Goal: Task Accomplishment & Management: Complete application form

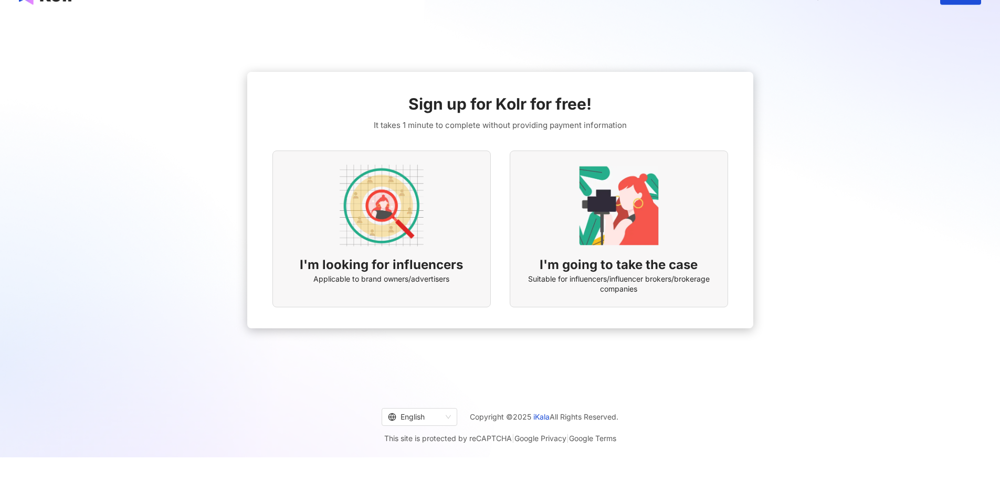
scroll to position [48, 0]
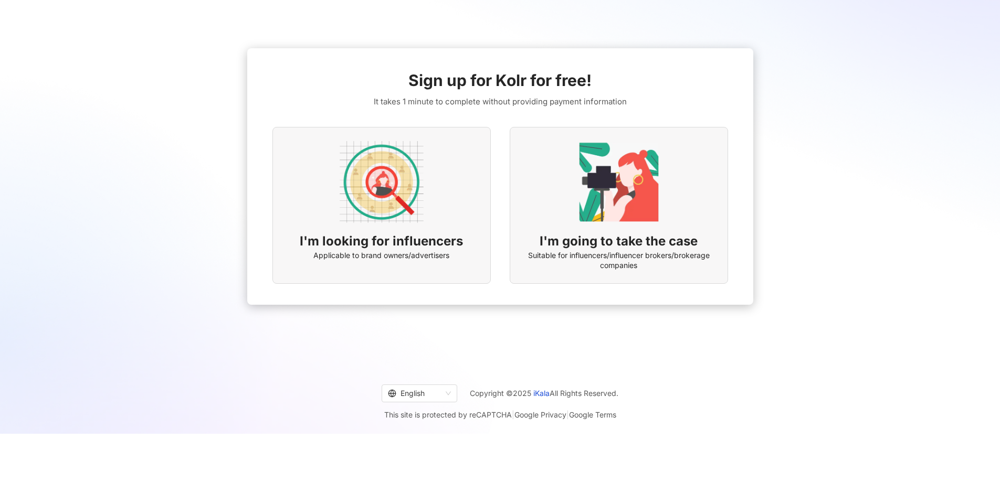
click at [404, 214] on img at bounding box center [382, 182] width 84 height 84
click at [397, 192] on img at bounding box center [382, 182] width 84 height 84
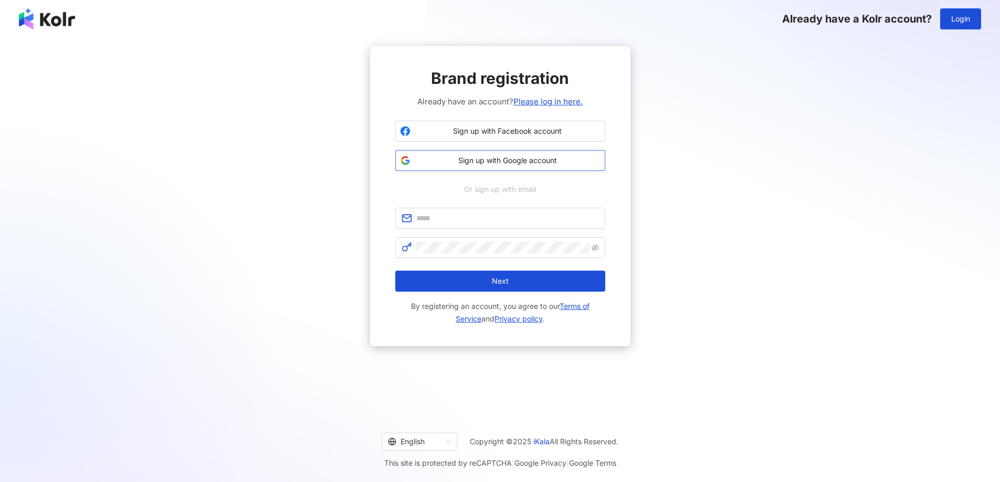
click at [479, 160] on span "Sign up with Google account" at bounding box center [508, 160] width 186 height 10
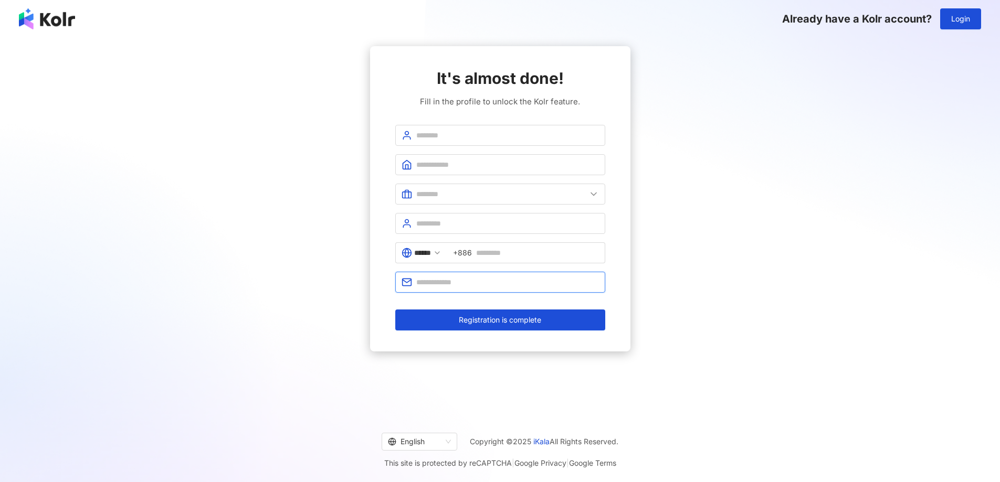
click at [526, 285] on input "text" at bounding box center [507, 283] width 183 height 12
type input "**********"
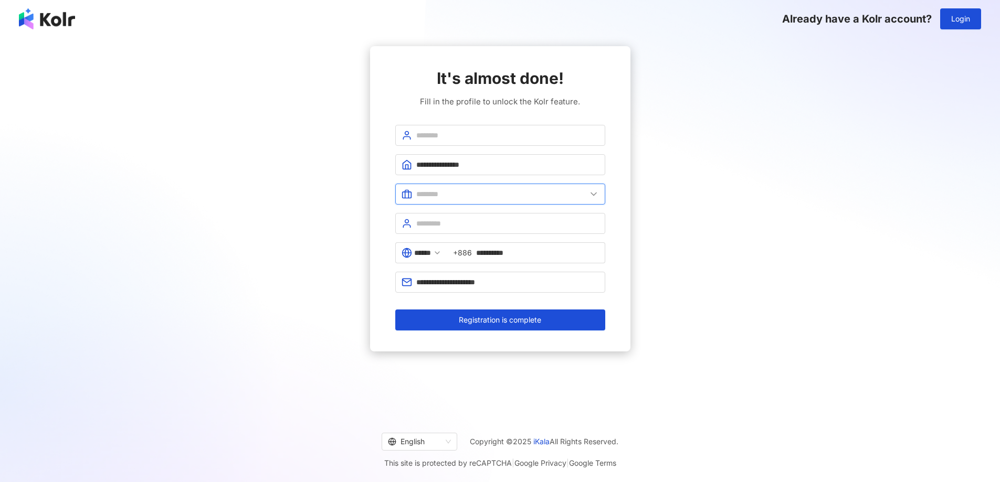
click at [462, 196] on input "text" at bounding box center [501, 194] width 170 height 12
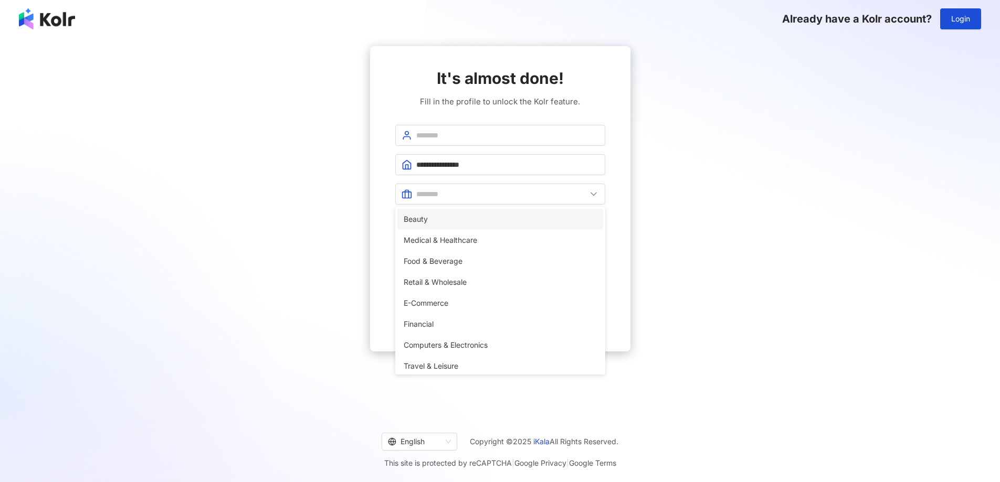
click at [450, 219] on span "Beauty" at bounding box center [500, 220] width 193 height 12
type input "******"
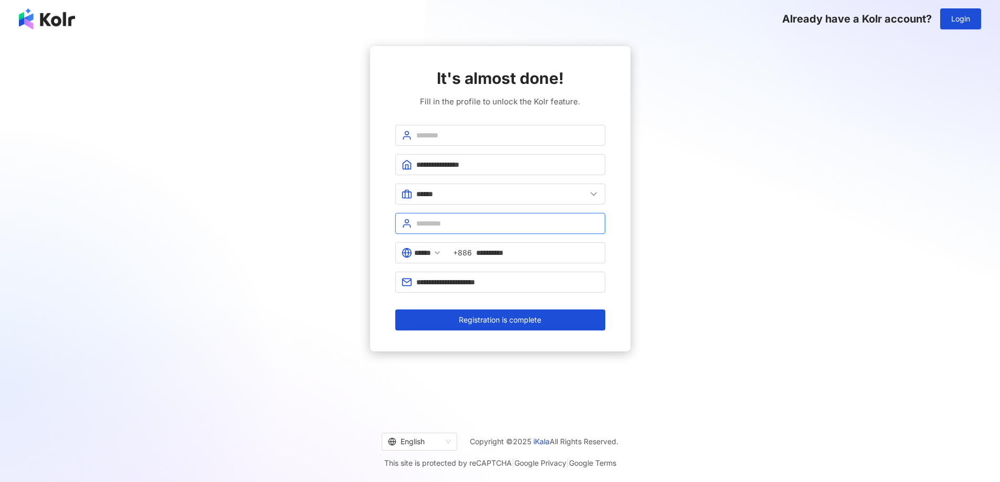
click at [450, 228] on input "text" at bounding box center [507, 224] width 183 height 12
click at [481, 133] on input "text" at bounding box center [507, 136] width 183 height 12
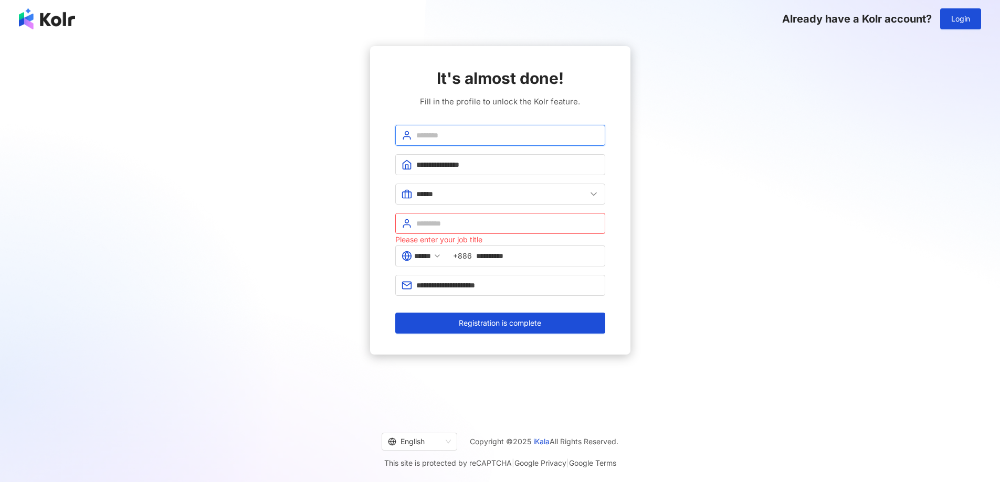
type input "**********"
click at [467, 227] on input "text" at bounding box center [507, 224] width 183 height 12
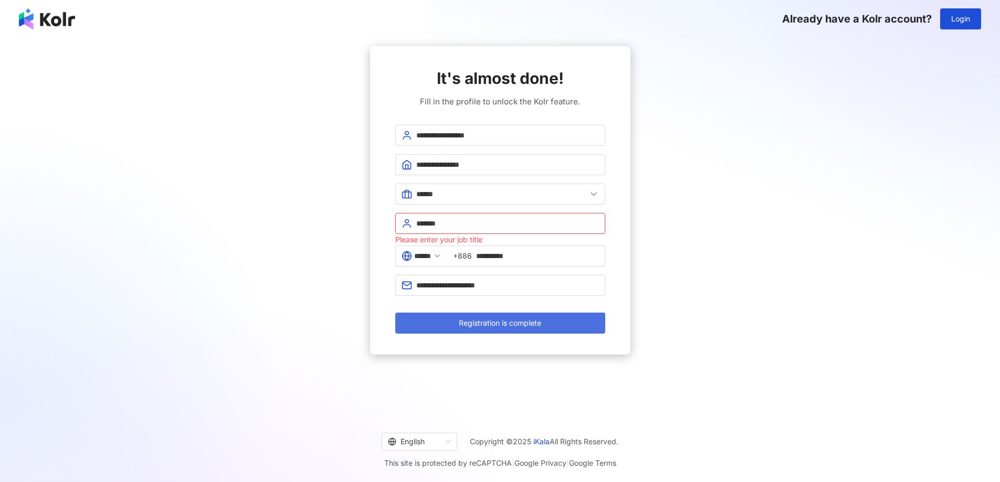
type input "*******"
click at [506, 323] on span "Registration is complete" at bounding box center [500, 323] width 82 height 8
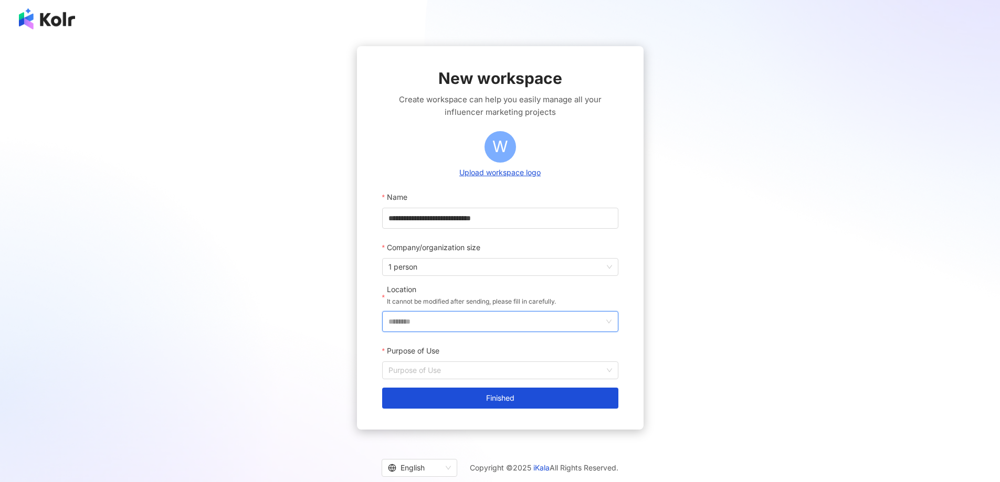
click at [513, 322] on input "********" at bounding box center [495, 322] width 215 height 20
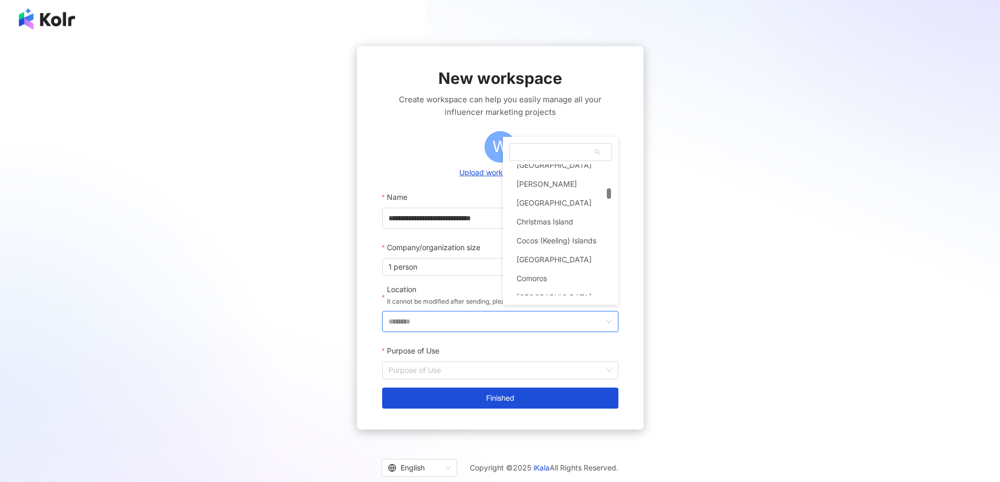
scroll to position [1312, 0]
click at [553, 147] on span at bounding box center [561, 152] width 102 height 17
type input "**"
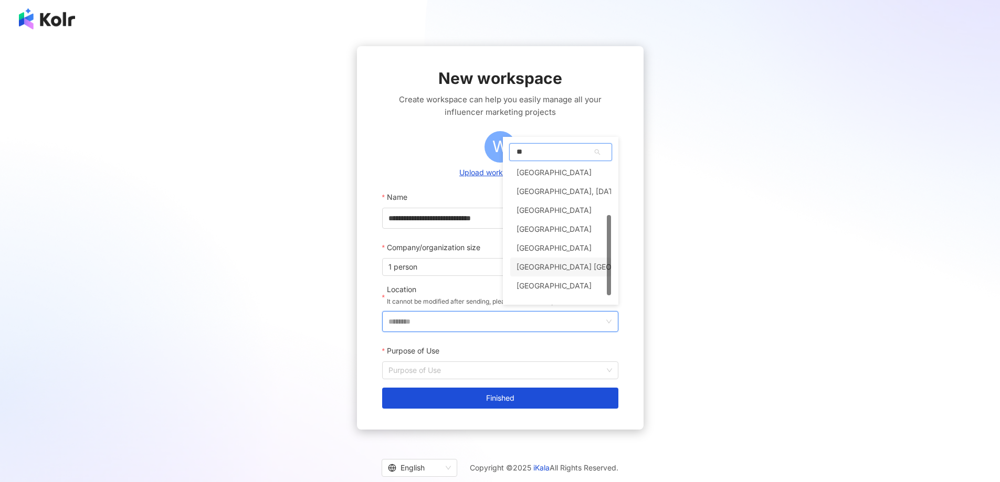
click at [553, 268] on div "[GEOGRAPHIC_DATA] [GEOGRAPHIC_DATA]" at bounding box center [593, 267] width 152 height 19
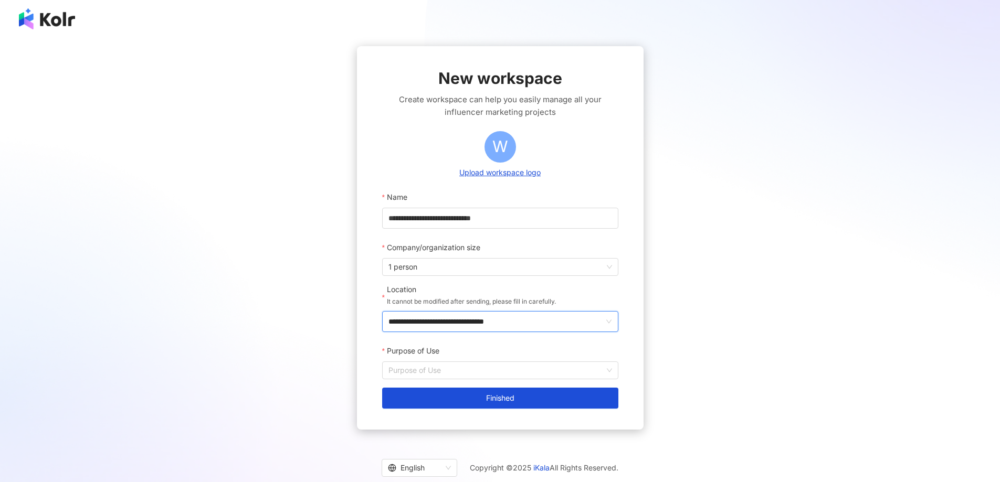
click at [536, 322] on input "**********" at bounding box center [495, 322] width 215 height 20
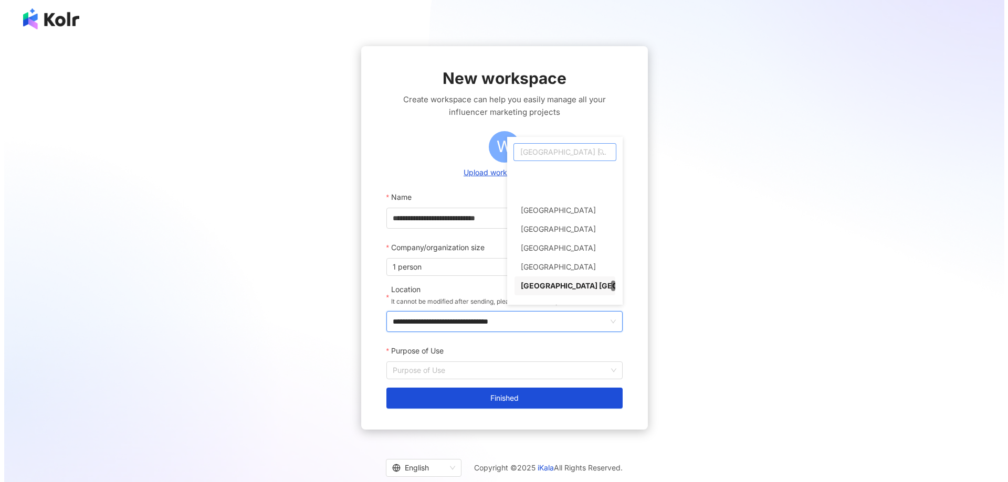
scroll to position [4908, 0]
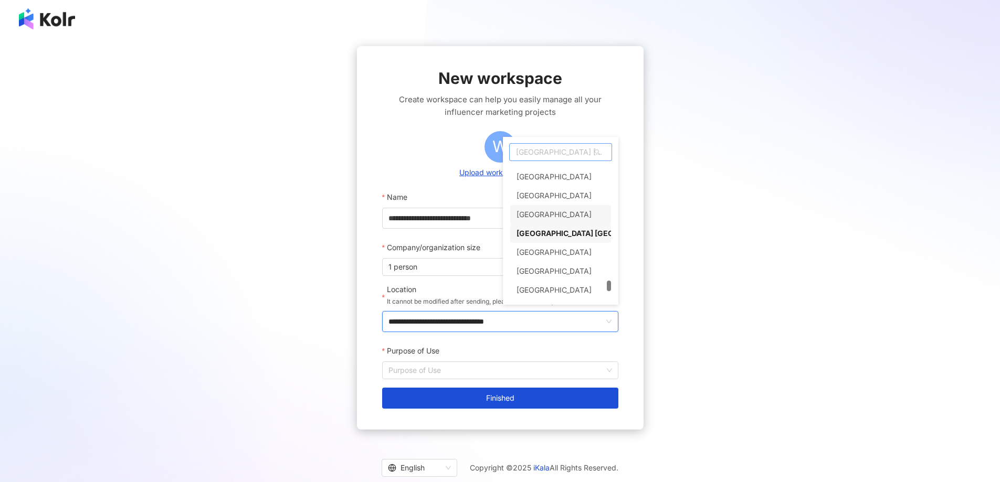
click at [542, 212] on div "[GEOGRAPHIC_DATA]" at bounding box center [554, 214] width 75 height 19
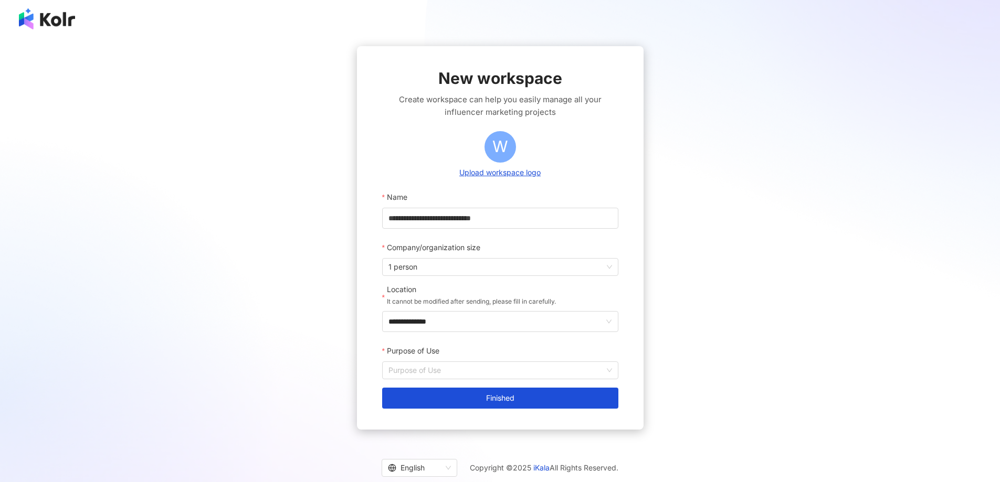
click at [711, 280] on div "**********" at bounding box center [500, 238] width 975 height 384
click at [477, 369] on input "Purpose of Use" at bounding box center [500, 370] width 224 height 17
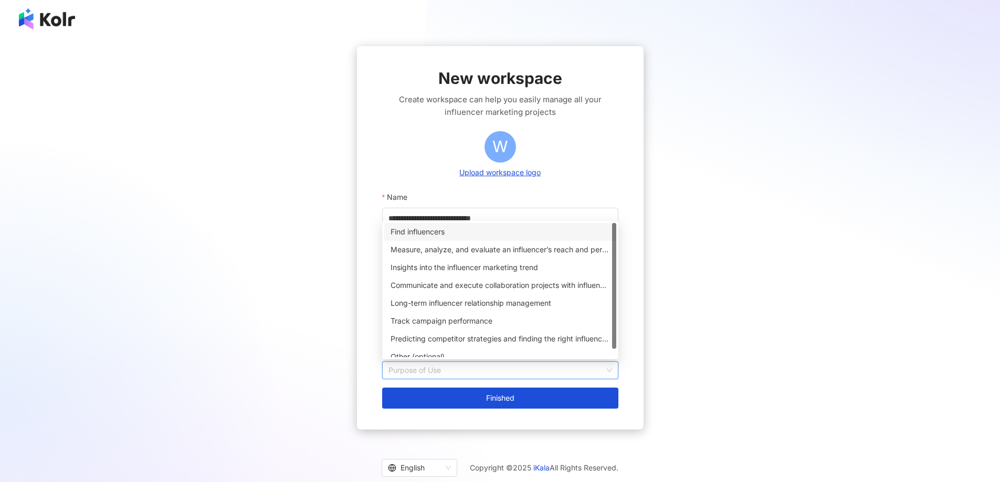
click at [428, 233] on div "Find influencers" at bounding box center [500, 232] width 219 height 12
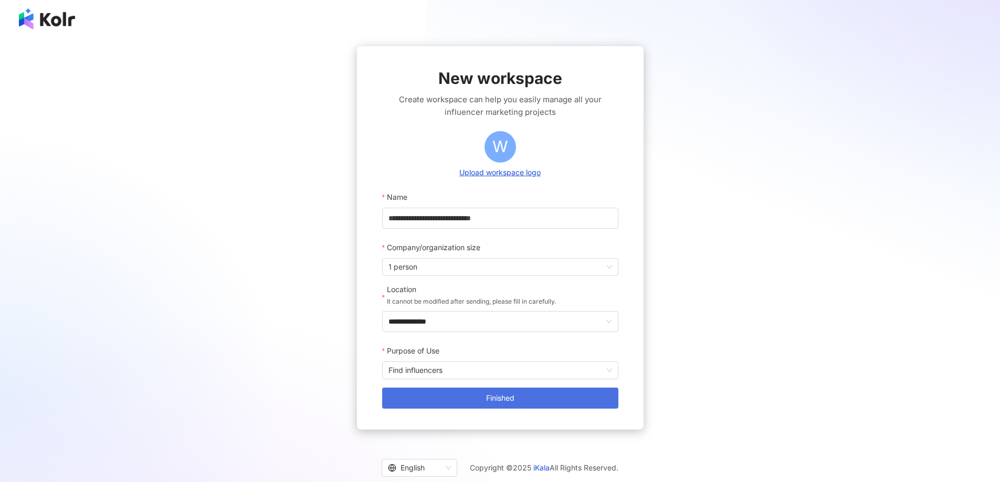
click at [488, 398] on span "Finished" at bounding box center [500, 398] width 28 height 8
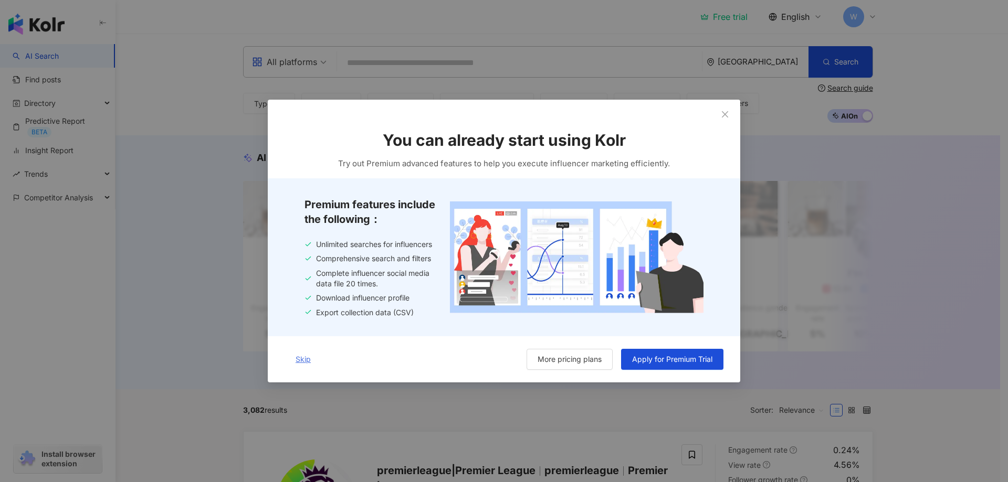
click at [304, 364] on span "Skip" at bounding box center [303, 359] width 15 height 8
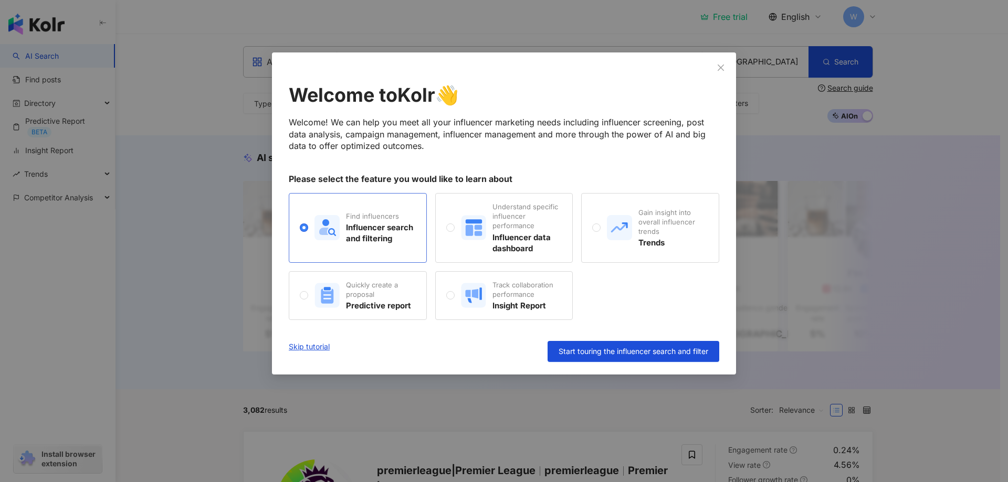
click at [386, 229] on div "Influencer search and filtering" at bounding box center [380, 233] width 69 height 22
click at [625, 354] on span "Start touring the influencer search and filter" at bounding box center [633, 351] width 150 height 8
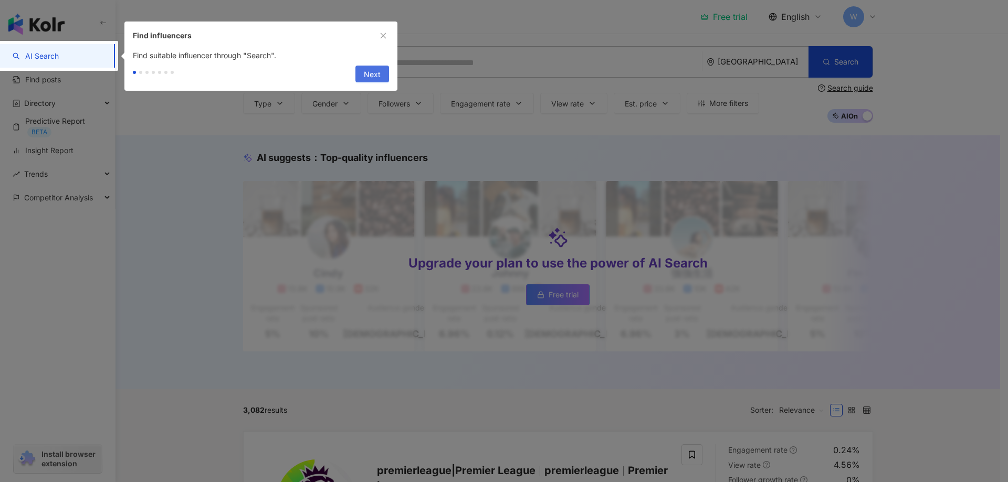
click at [368, 75] on span "Next" at bounding box center [372, 74] width 17 height 17
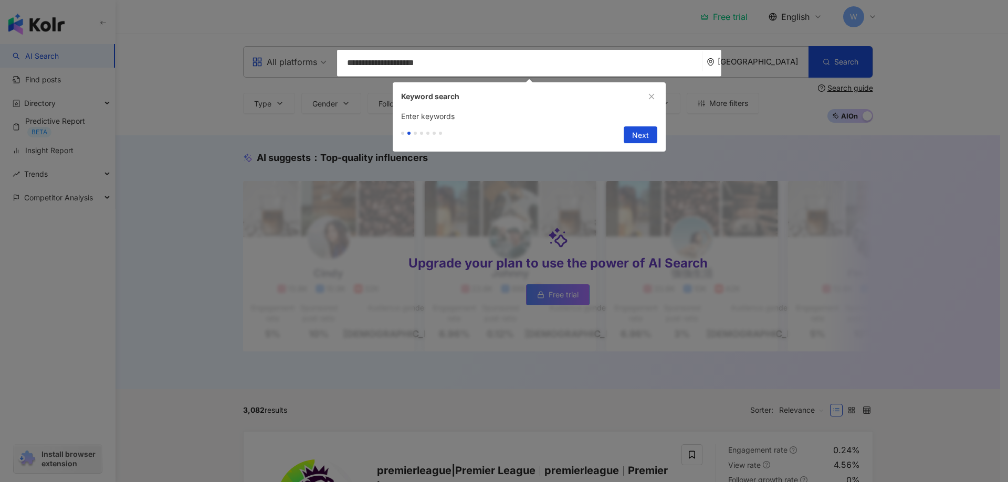
type input "**********"
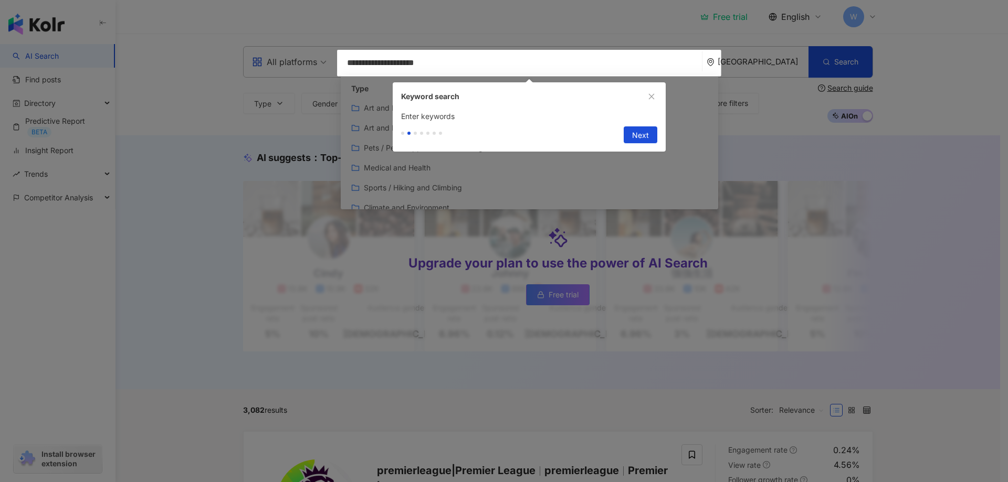
click at [635, 139] on span "Next" at bounding box center [640, 135] width 17 height 17
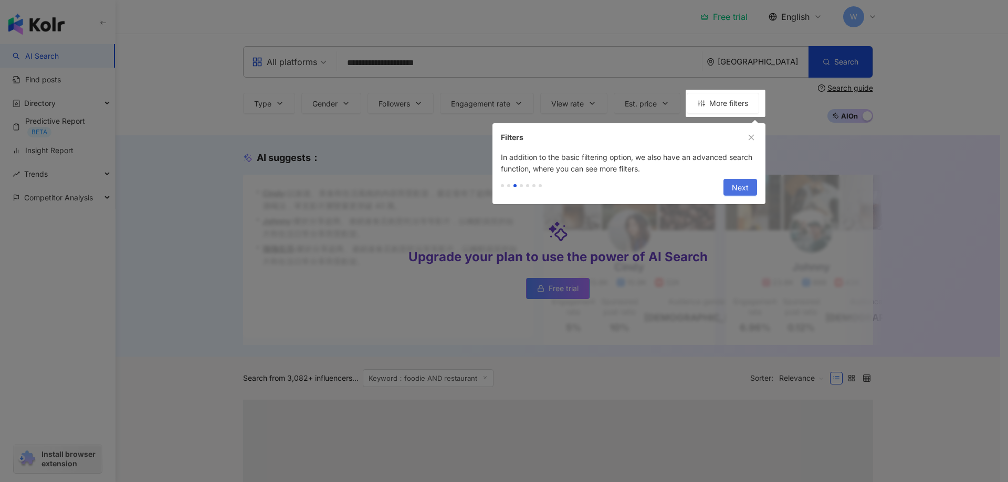
click at [739, 186] on span "Next" at bounding box center [740, 188] width 17 height 17
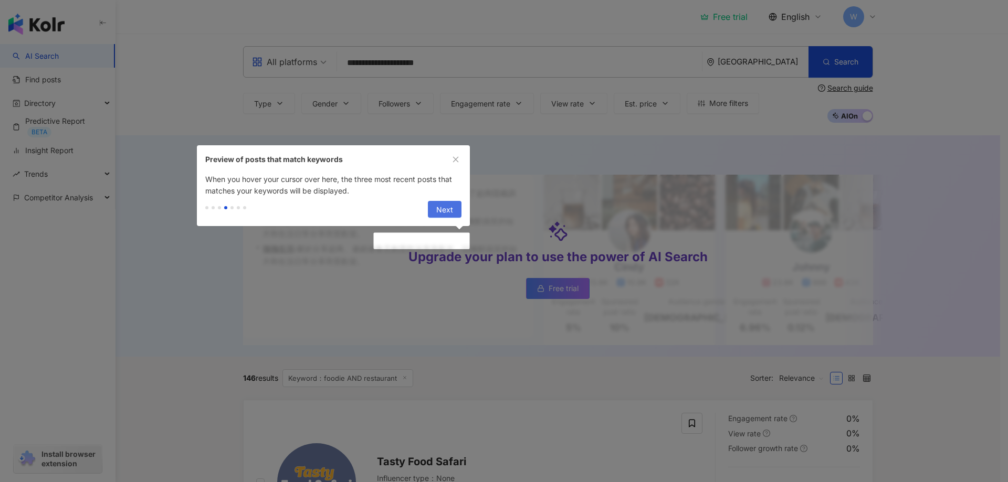
click at [450, 206] on span "Next" at bounding box center [444, 210] width 17 height 17
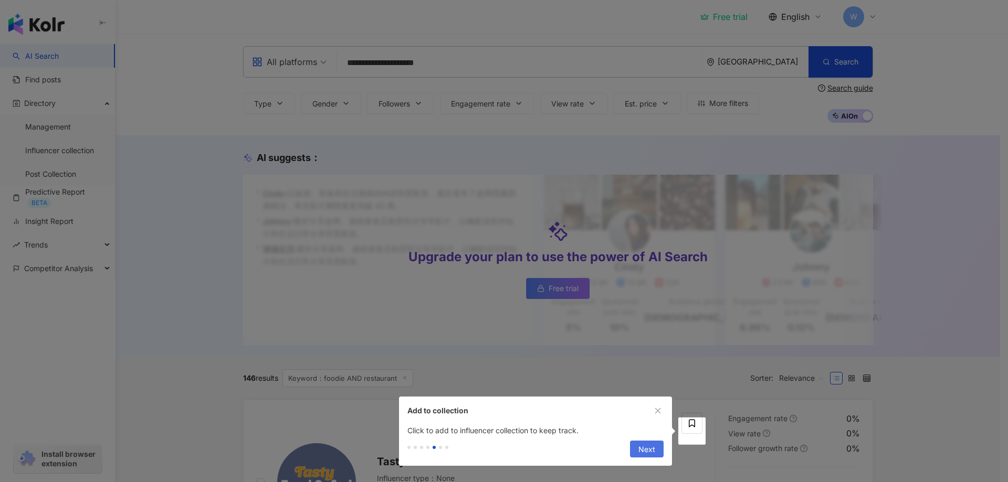
click at [651, 447] on span "Next" at bounding box center [646, 449] width 17 height 17
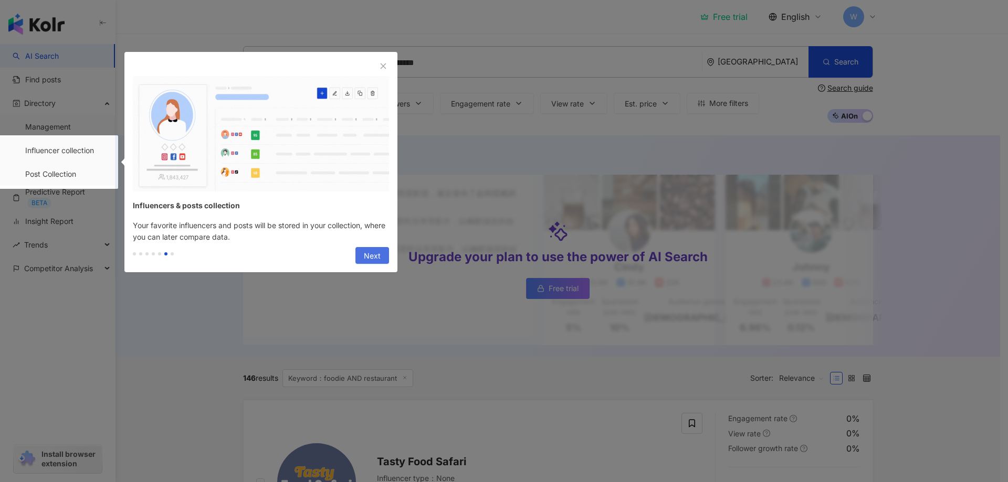
click at [368, 255] on span "Next" at bounding box center [372, 256] width 17 height 17
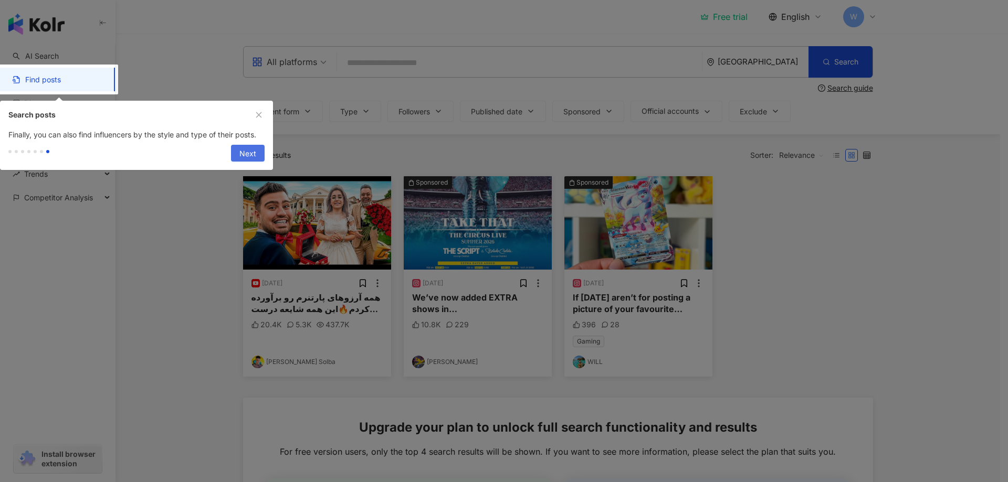
click at [256, 155] on button "Next" at bounding box center [248, 153] width 34 height 17
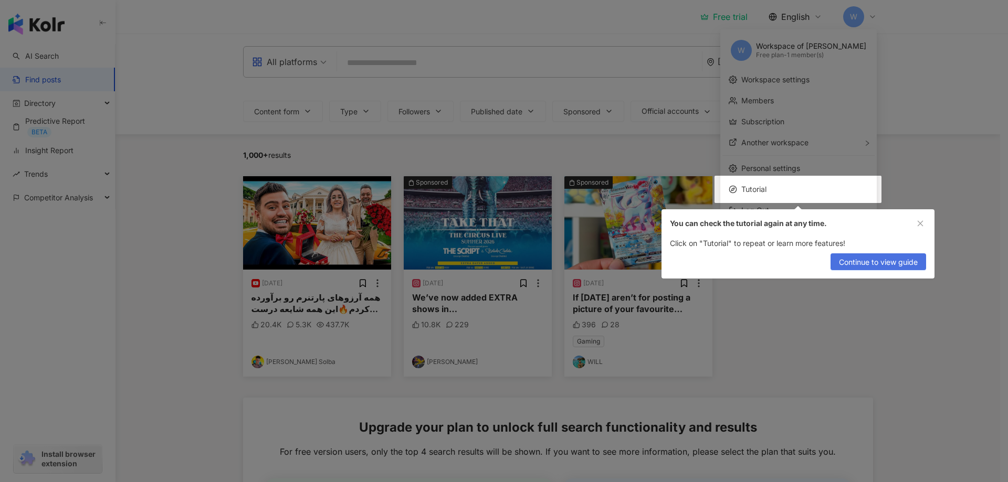
click at [878, 264] on span "Continue to view guide" at bounding box center [878, 262] width 79 height 17
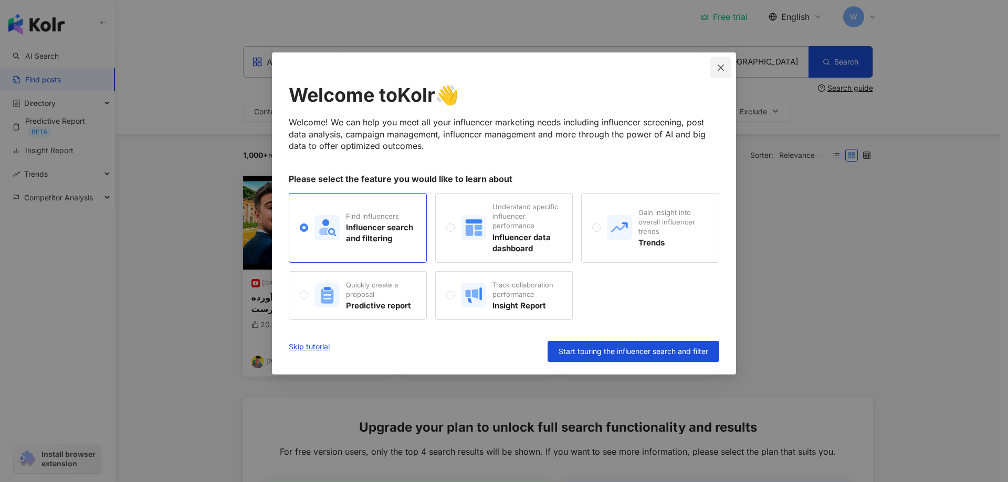
click at [722, 70] on icon "close" at bounding box center [720, 68] width 8 height 8
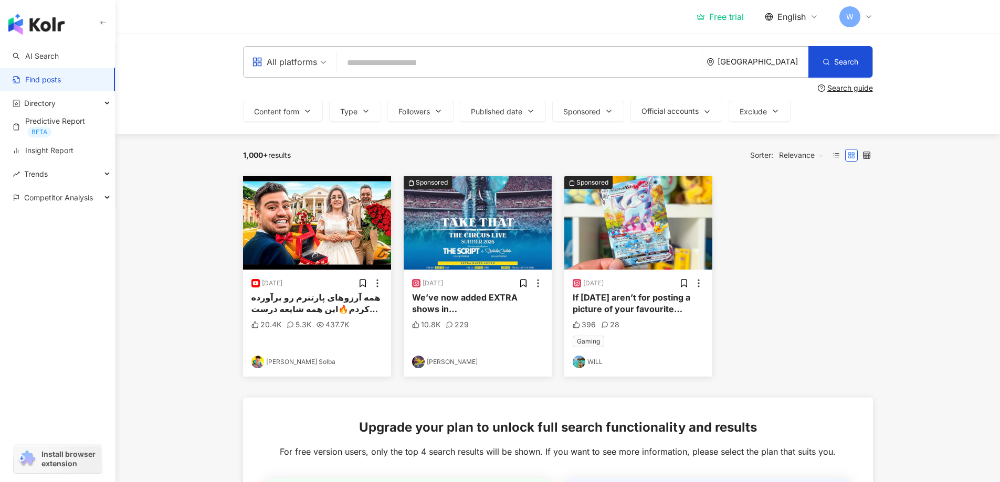
click at [542, 68] on input "search" at bounding box center [519, 62] width 356 height 23
type input "******"
click at [774, 63] on div "[GEOGRAPHIC_DATA]" at bounding box center [763, 61] width 91 height 9
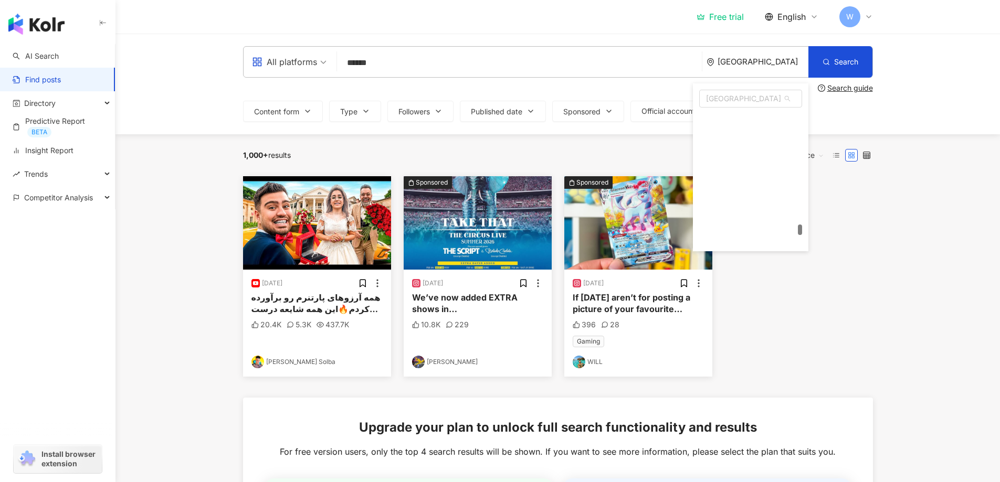
scroll to position [4855, 0]
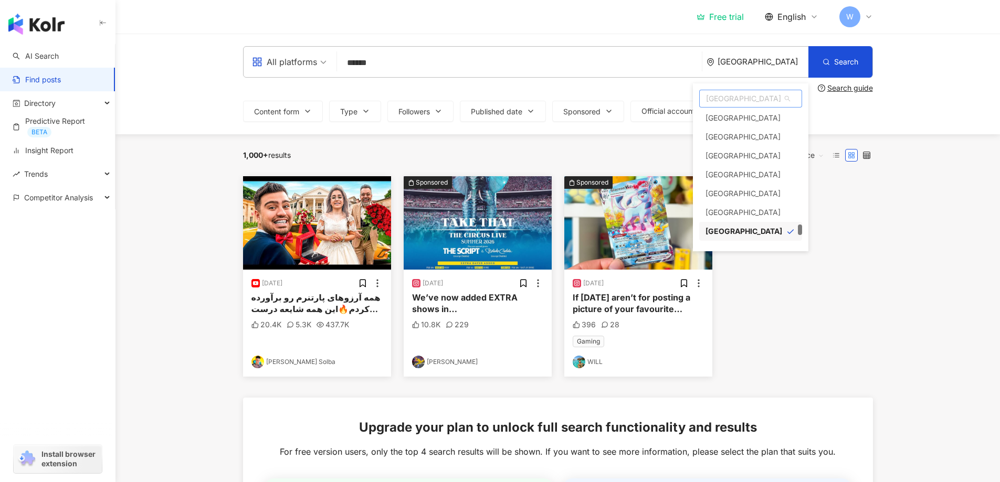
click at [757, 99] on span "[GEOGRAPHIC_DATA]" at bounding box center [751, 98] width 102 height 17
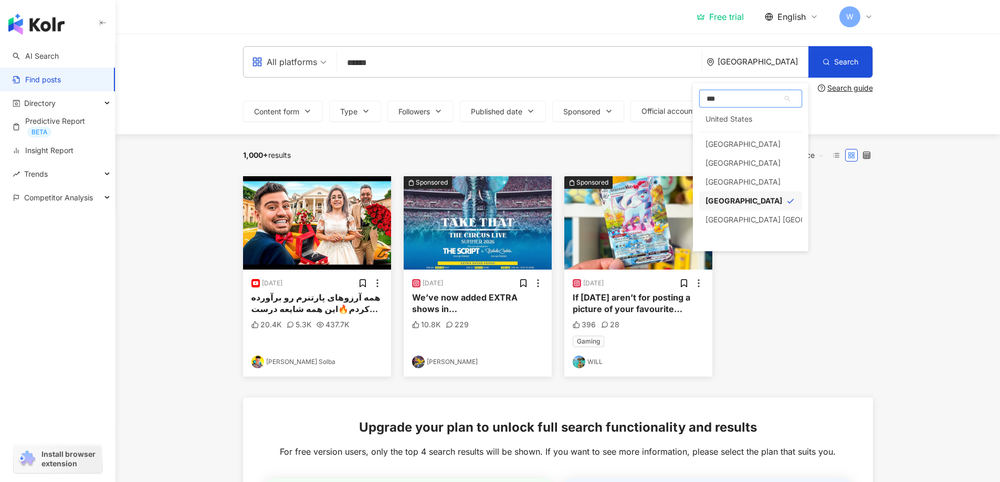
scroll to position [0, 0]
type input "******"
click at [747, 123] on div "United States" at bounding box center [728, 119] width 47 height 19
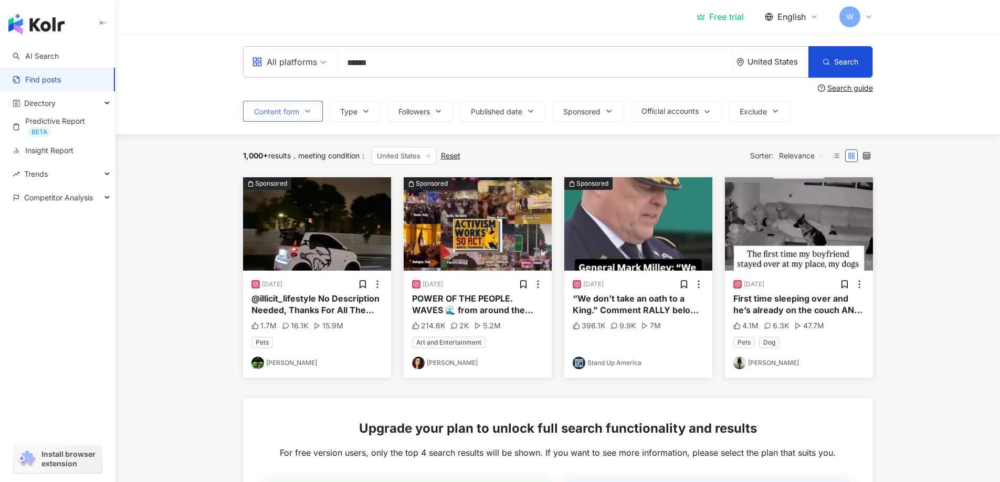
click at [306, 111] on icon "button" at bounding box center [307, 111] width 4 height 2
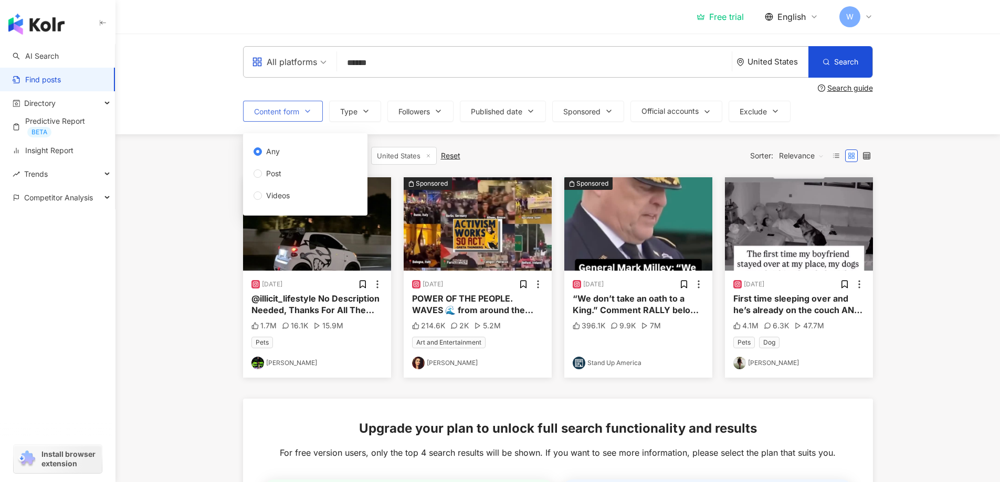
click at [306, 111] on icon "button" at bounding box center [307, 111] width 4 height 2
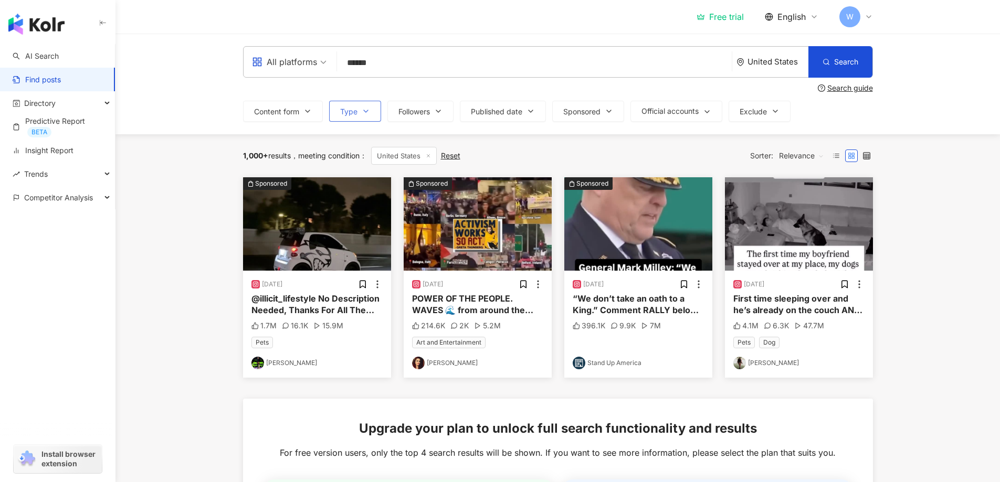
click at [362, 113] on icon "button" at bounding box center [366, 111] width 8 height 8
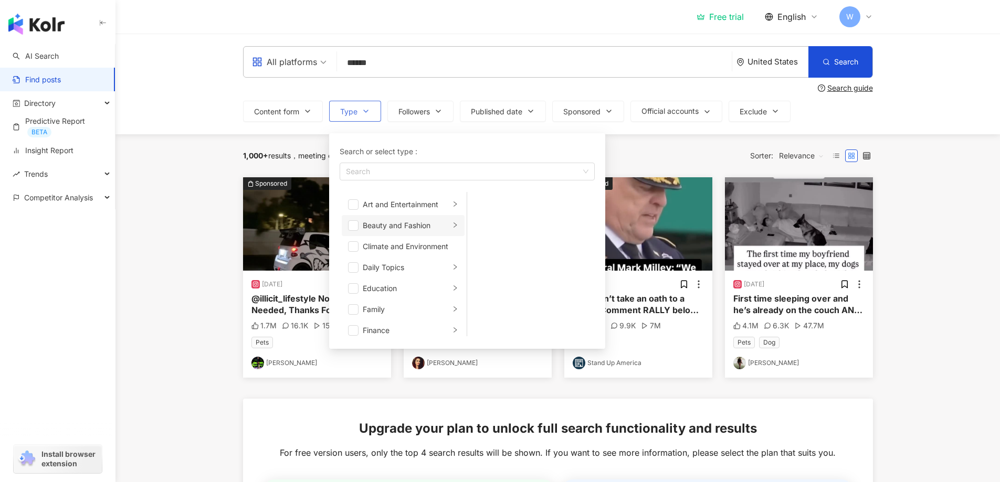
click at [402, 227] on div "Beauty and Fashion" at bounding box center [406, 226] width 87 height 12
click at [360, 225] on li "Beauty and Fashion" at bounding box center [403, 225] width 123 height 21
click at [354, 225] on span "button" at bounding box center [353, 225] width 10 height 10
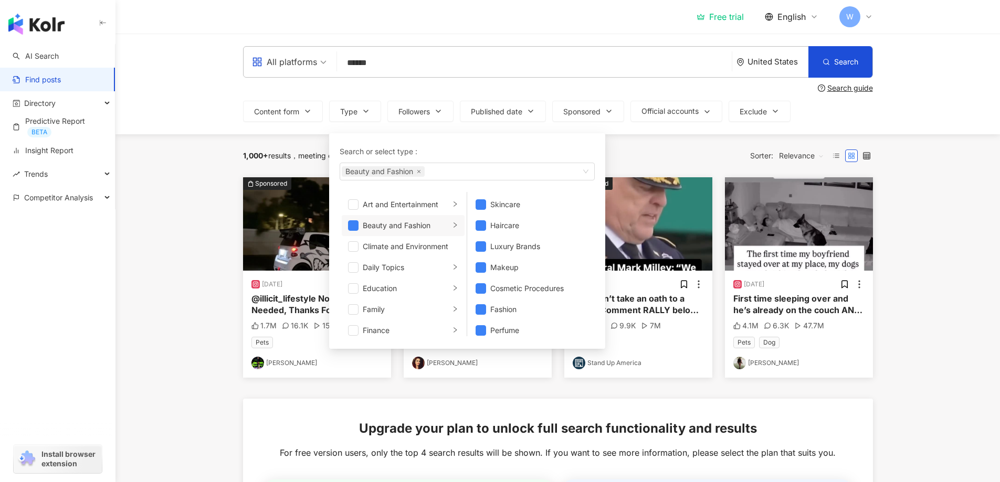
click at [355, 376] on div "[DATE] @illicit_lifestyle No Description Needed, Thanks For All The Love 🐱 #hel…" at bounding box center [317, 324] width 148 height 107
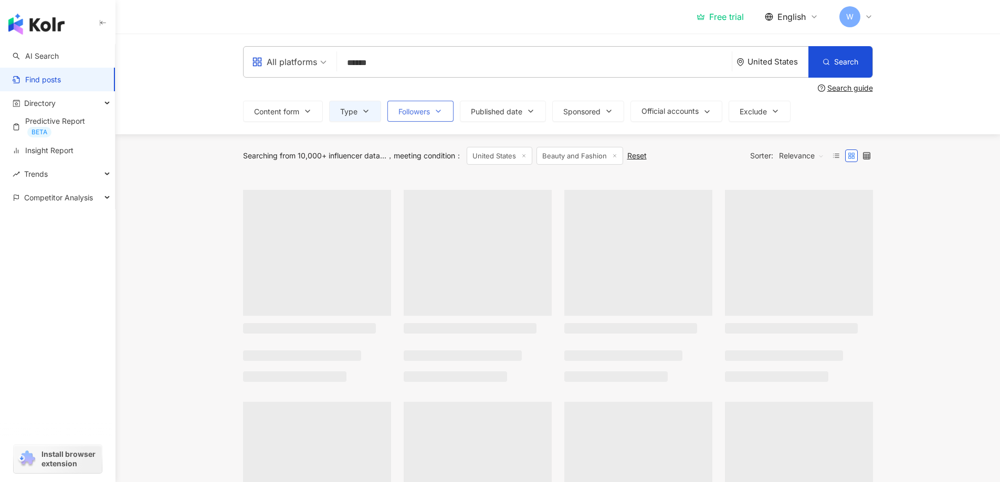
click at [438, 115] on icon "button" at bounding box center [438, 111] width 8 height 8
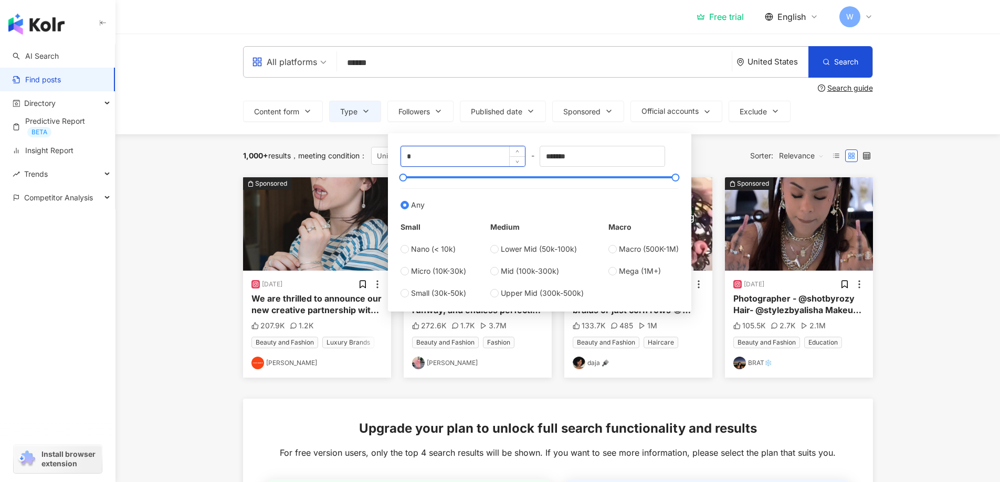
click at [419, 159] on input "*" at bounding box center [463, 156] width 124 height 20
type input "****"
click at [611, 159] on input "*******" at bounding box center [602, 156] width 124 height 20
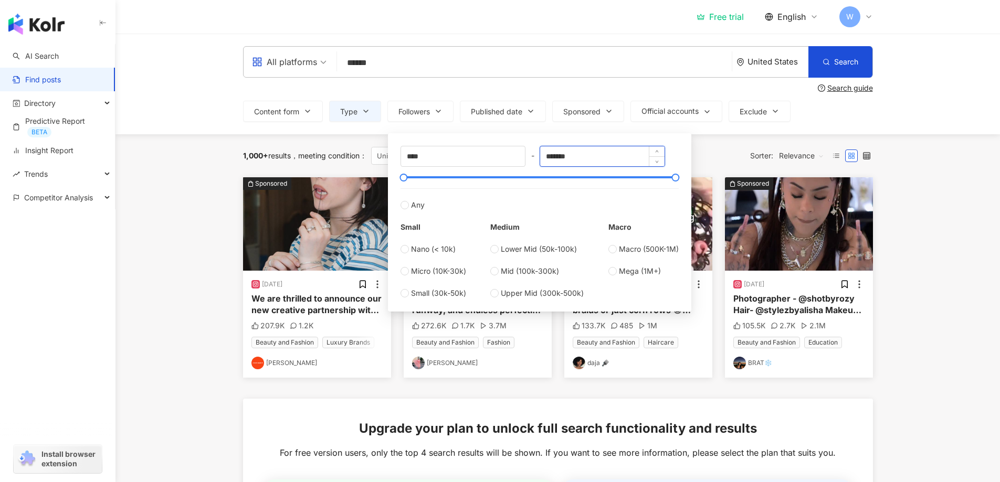
click at [611, 159] on input "*******" at bounding box center [602, 156] width 124 height 20
type input "*****"
click at [687, 166] on div "**** - ***** Any Small Nano (< 10k) Micro (10K-30k) Small (30k-50k) Medium Lowe…" at bounding box center [539, 222] width 303 height 178
click at [433, 252] on span "Nano (< 10k)" at bounding box center [433, 250] width 45 height 12
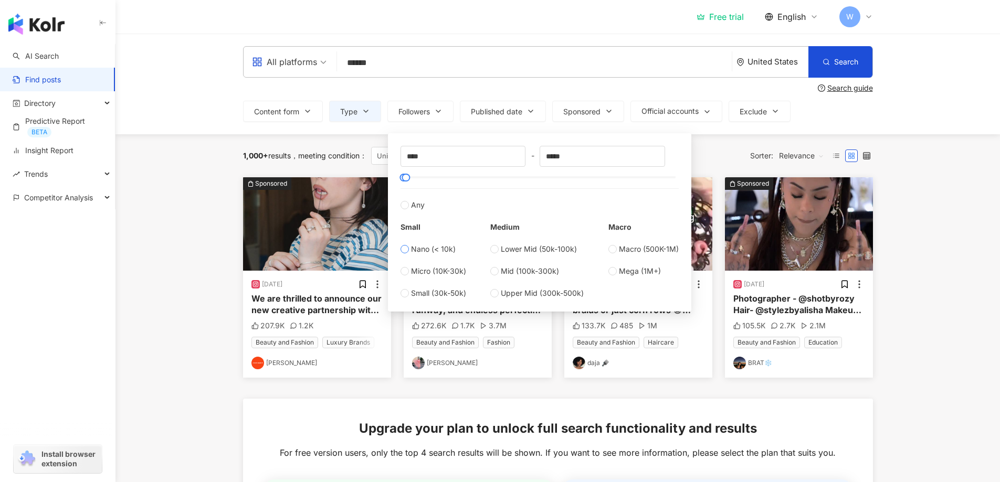
type input "*"
type input "****"
click at [704, 161] on div "1,000+ results meeting condition ： United States Beauty and Fashion Reset Sorte…" at bounding box center [558, 156] width 630 height 18
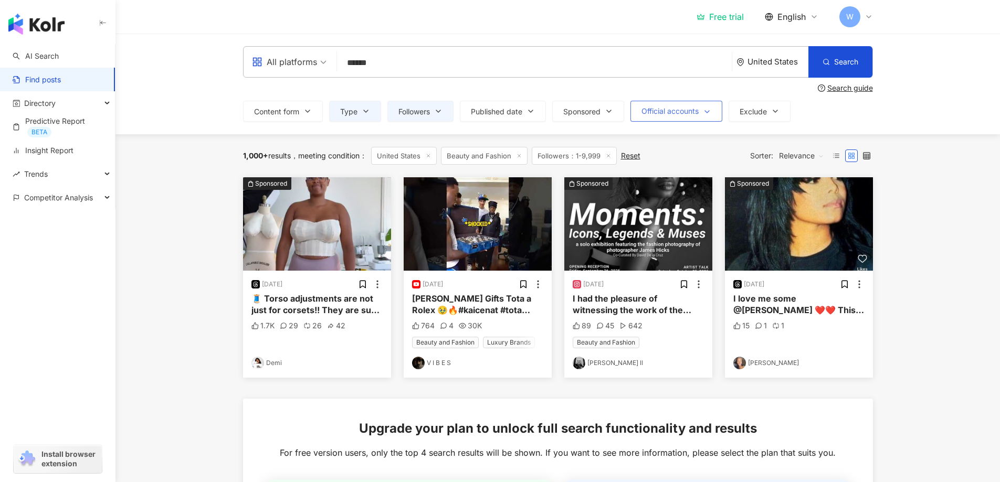
click at [709, 112] on polyline "button" at bounding box center [707, 112] width 4 height 2
click at [663, 166] on span "Show" at bounding box center [663, 168] width 27 height 12
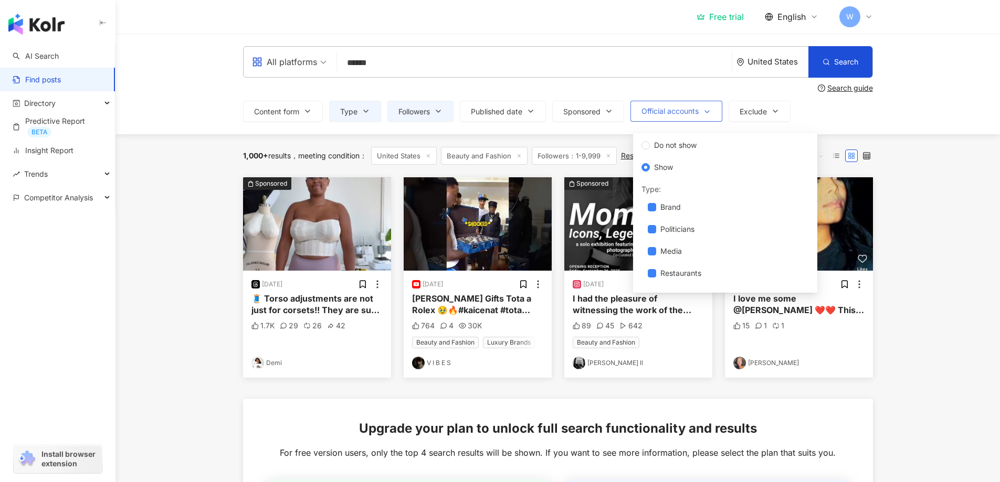
click at [690, 110] on span "Official accounts" at bounding box center [669, 111] width 57 height 8
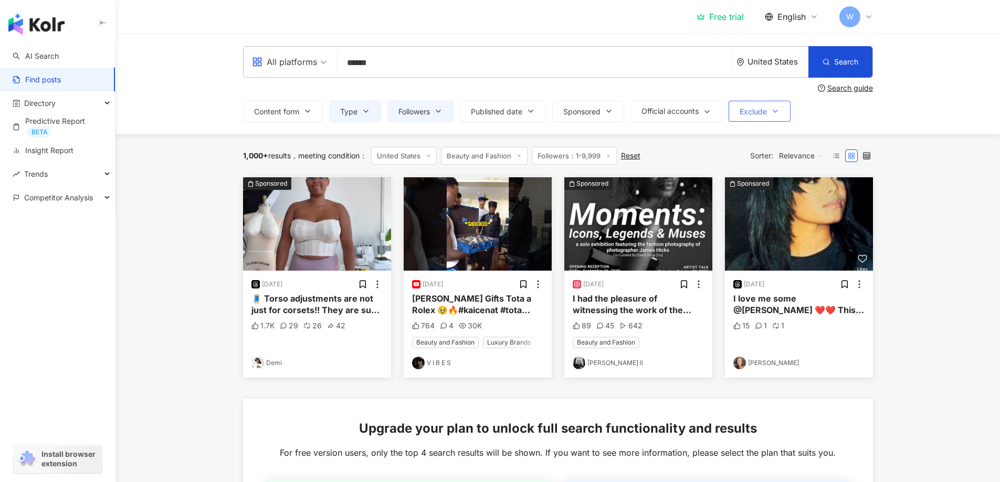
click at [757, 109] on span "Exclude" at bounding box center [753, 112] width 27 height 8
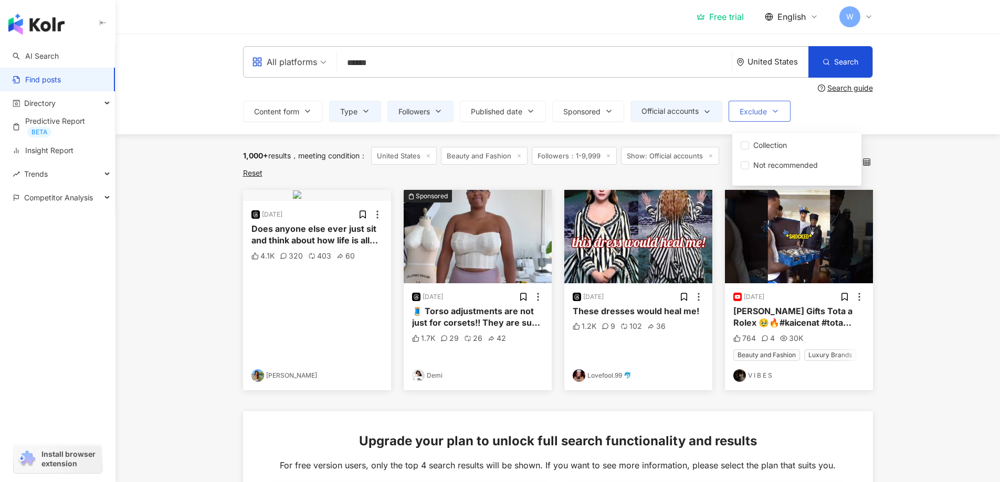
click at [757, 109] on span "Exclude" at bounding box center [753, 112] width 27 height 8
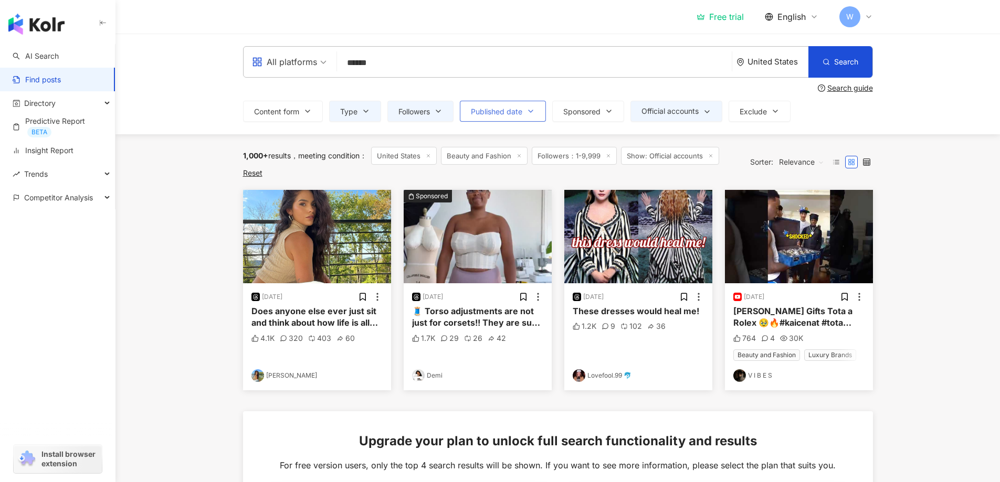
click at [514, 111] on span "Published date" at bounding box center [496, 112] width 51 height 8
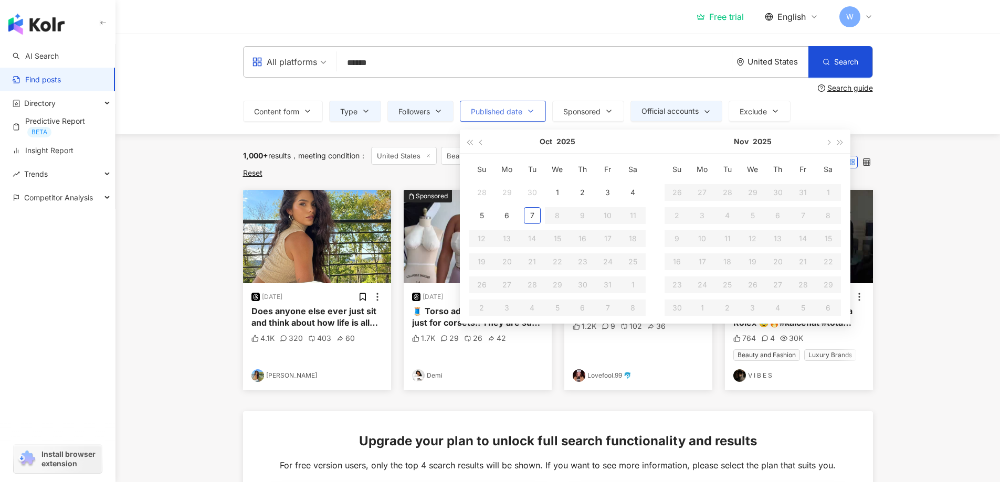
click at [514, 111] on span "Published date" at bounding box center [496, 112] width 51 height 8
click at [446, 137] on div "1,000+ results meeting condition ： United States Beauty and Fashion Followers：1…" at bounding box center [558, 162] width 630 height 56
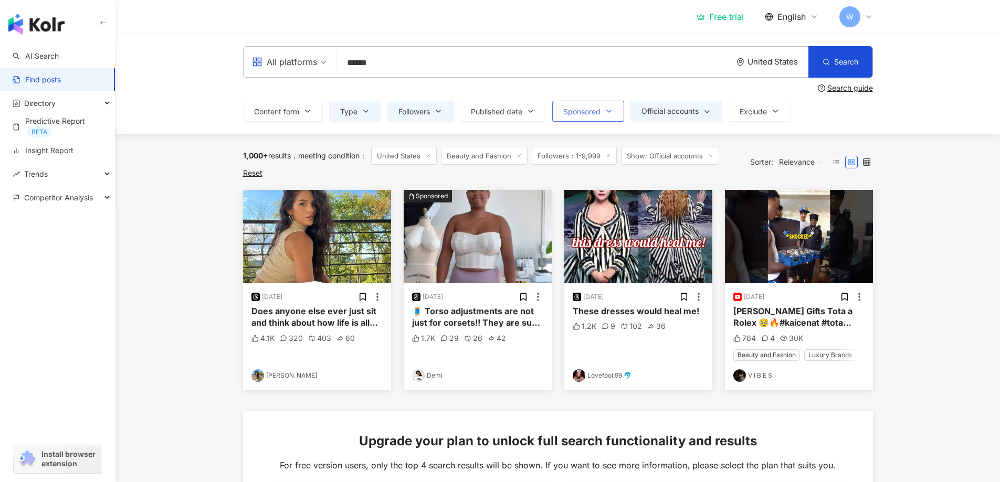
click at [600, 114] on span "Sponsored" at bounding box center [581, 112] width 37 height 8
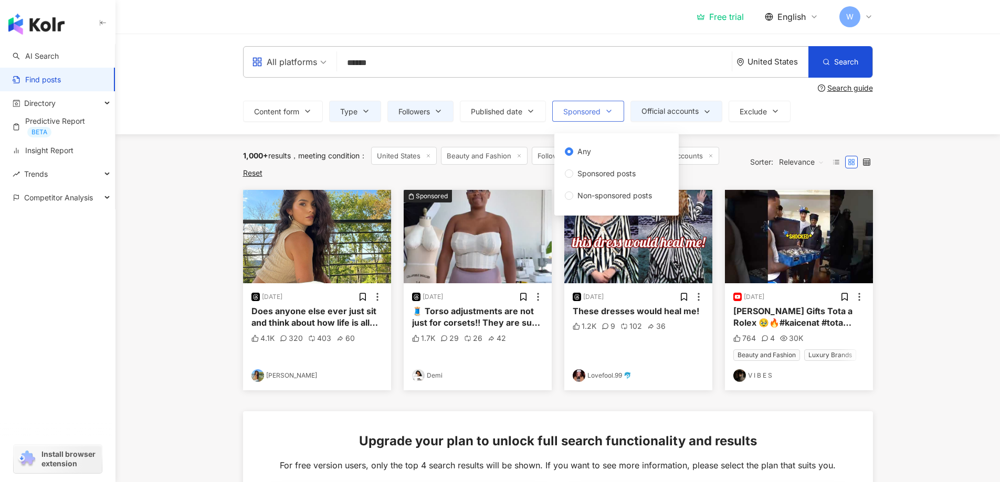
click at [600, 114] on span "Sponsored" at bounding box center [581, 112] width 37 height 8
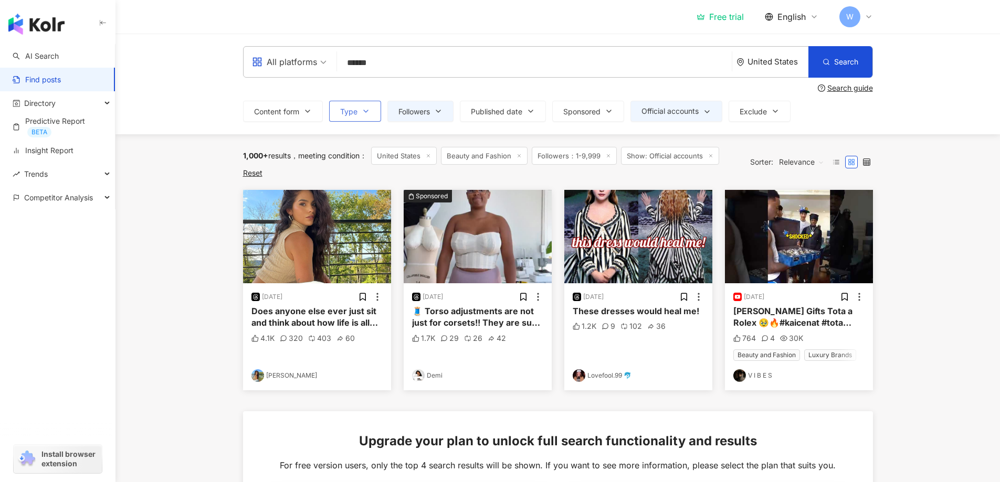
click at [360, 107] on button "Type" at bounding box center [355, 111] width 52 height 21
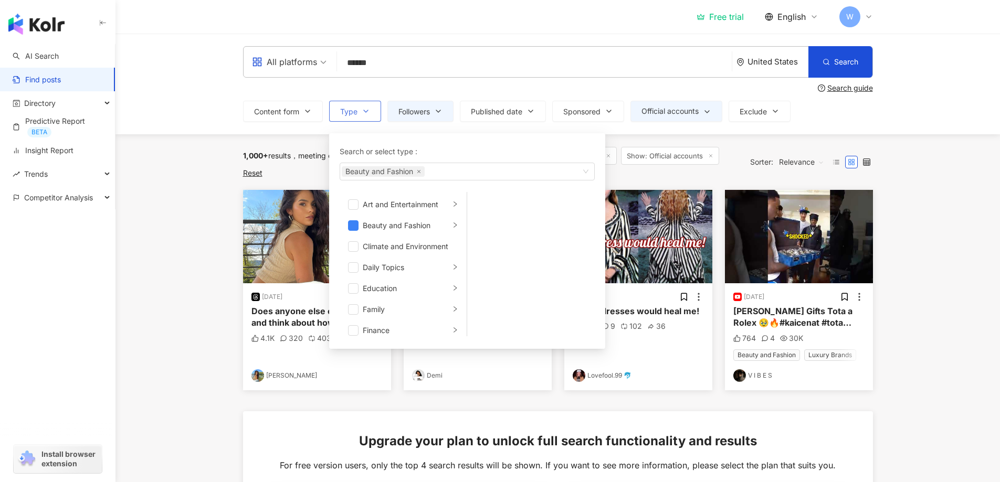
click at [360, 107] on button "Type Search or select type : Beauty and Fashion Art and Entertainment Beauty an…" at bounding box center [355, 111] width 52 height 21
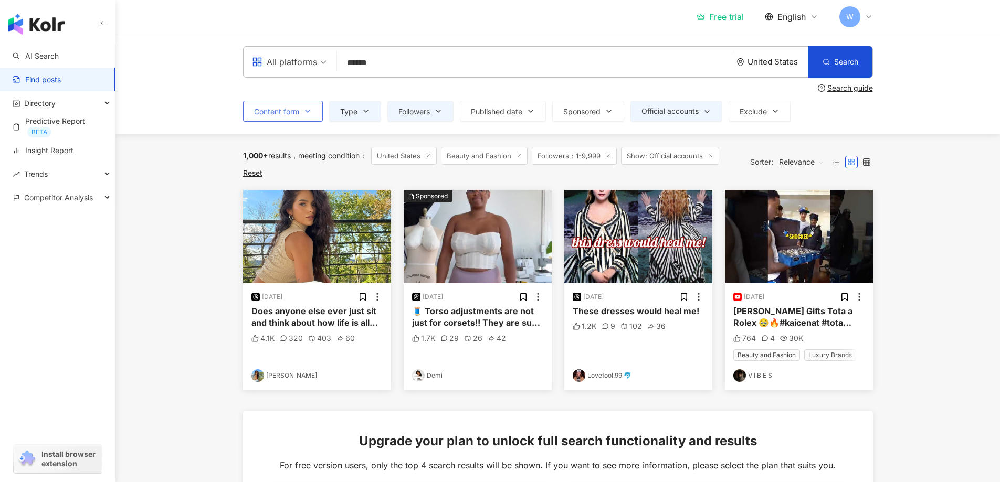
click at [298, 111] on span "Content form" at bounding box center [276, 112] width 45 height 8
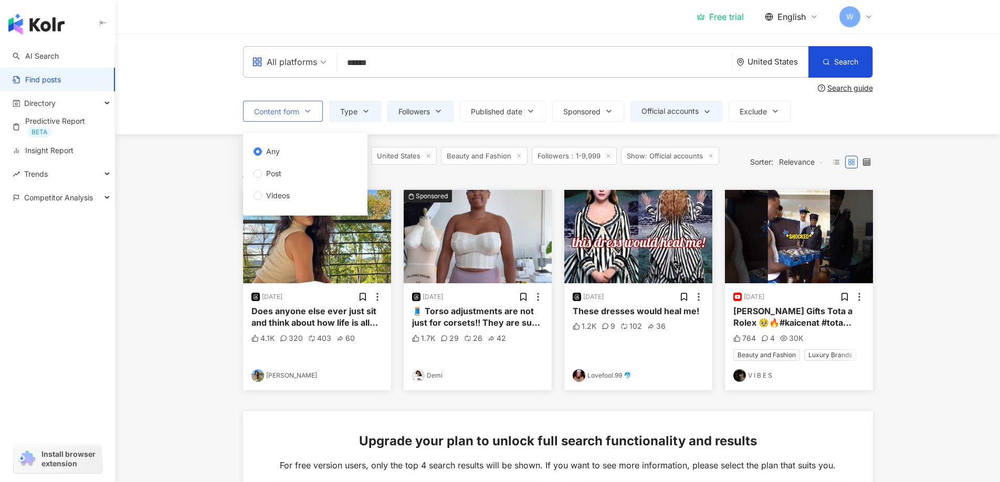
click at [298, 111] on span "Content form" at bounding box center [276, 112] width 45 height 8
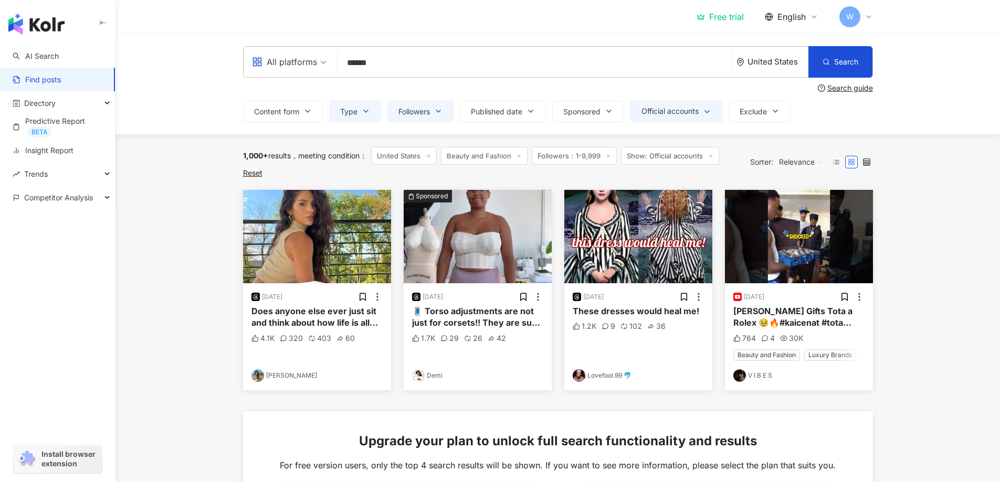
click at [329, 62] on div "All platforms" at bounding box center [289, 62] width 86 height 30
click at [283, 109] on div "Instagram" at bounding box center [289, 110] width 69 height 13
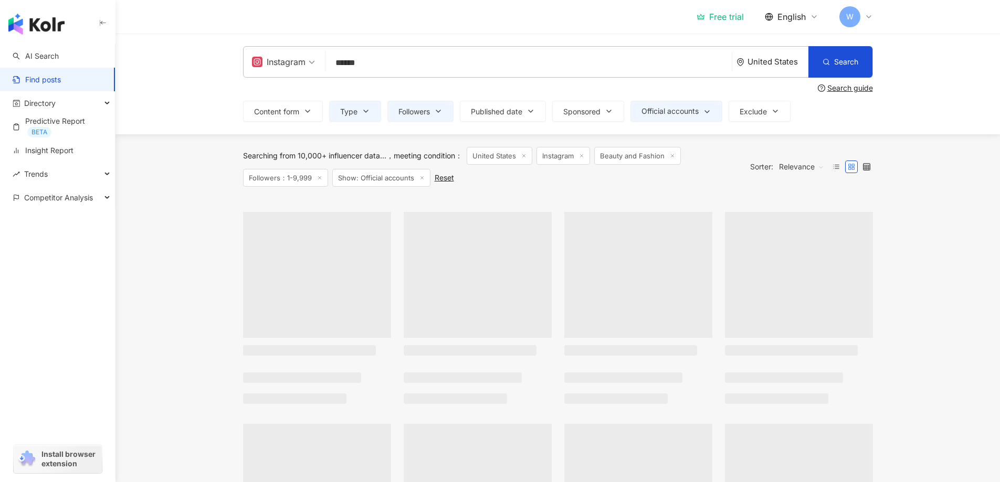
click at [308, 61] on span "Instagram" at bounding box center [283, 62] width 63 height 17
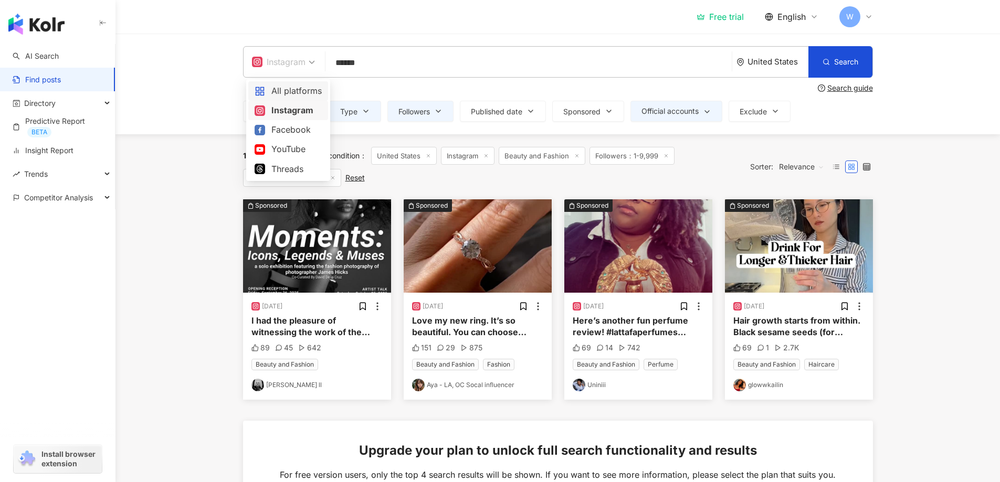
click at [308, 62] on span "Instagram" at bounding box center [283, 62] width 63 height 17
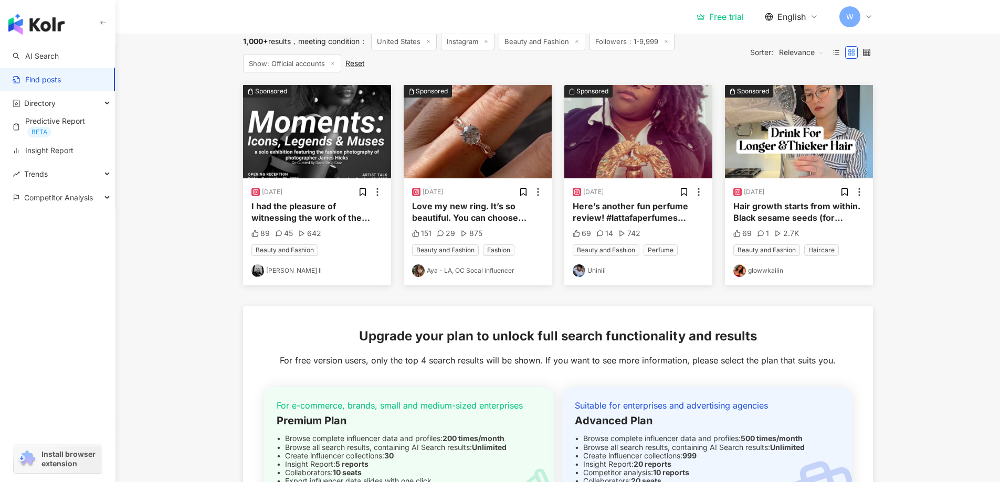
scroll to position [83, 0]
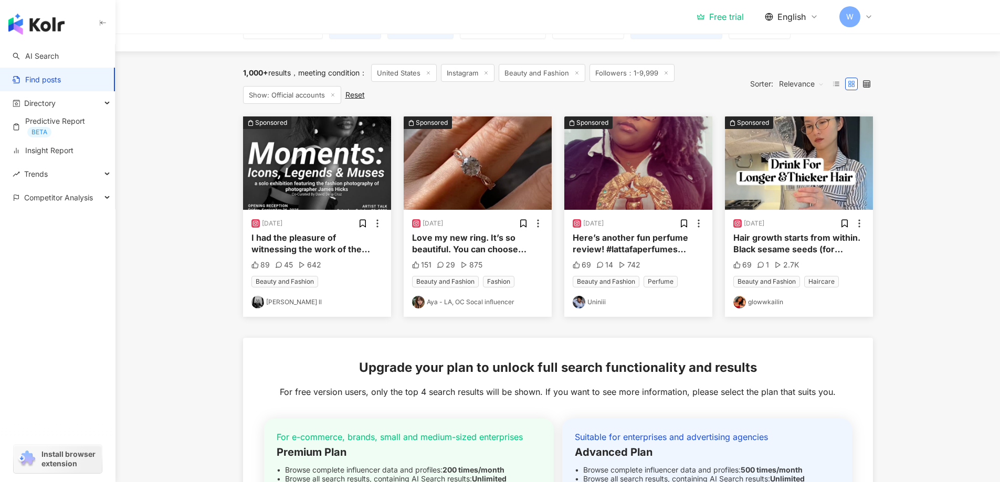
click at [260, 302] on img at bounding box center [257, 302] width 13 height 13
click at [482, 304] on link "Aya - LA, OC Socal influencer" at bounding box center [477, 302] width 131 height 13
click at [585, 122] on div "Sponsored" at bounding box center [592, 123] width 32 height 10
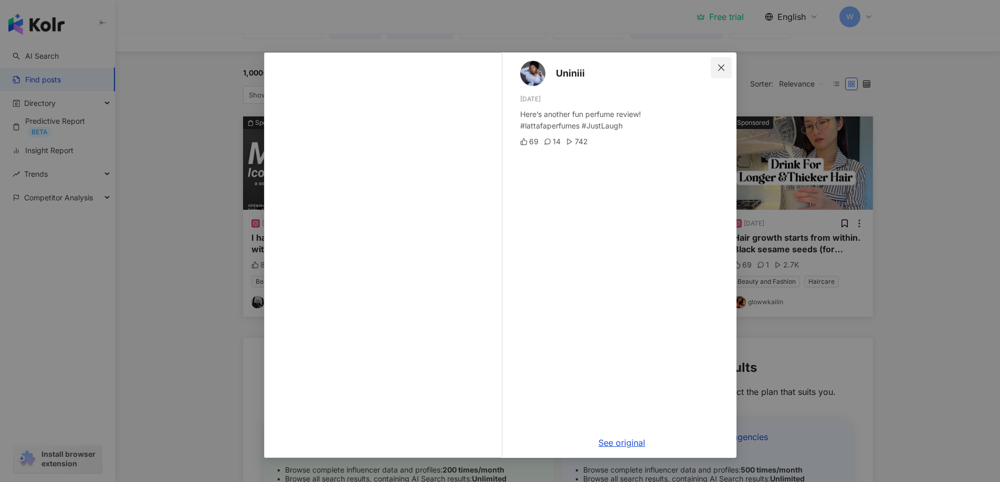
click at [719, 68] on icon "close" at bounding box center [721, 68] width 8 height 8
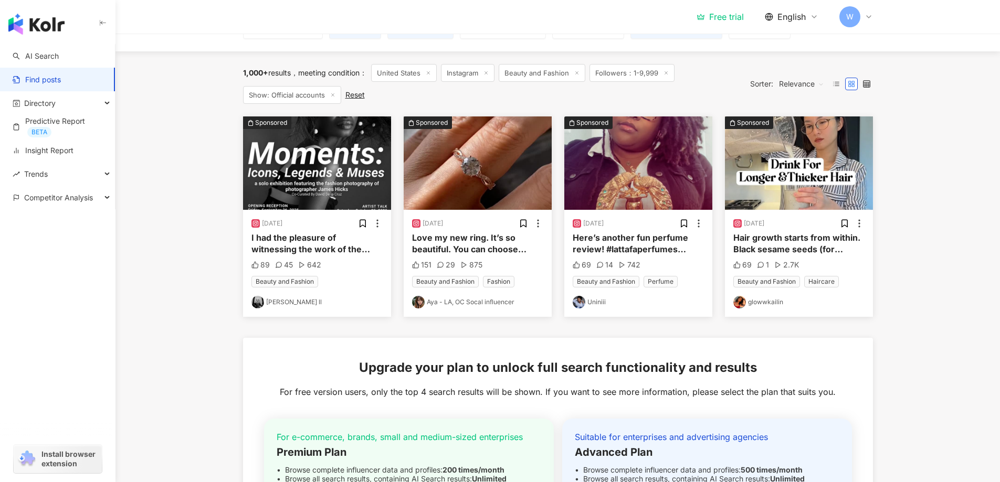
click at [767, 165] on img "button" at bounding box center [799, 163] width 148 height 93
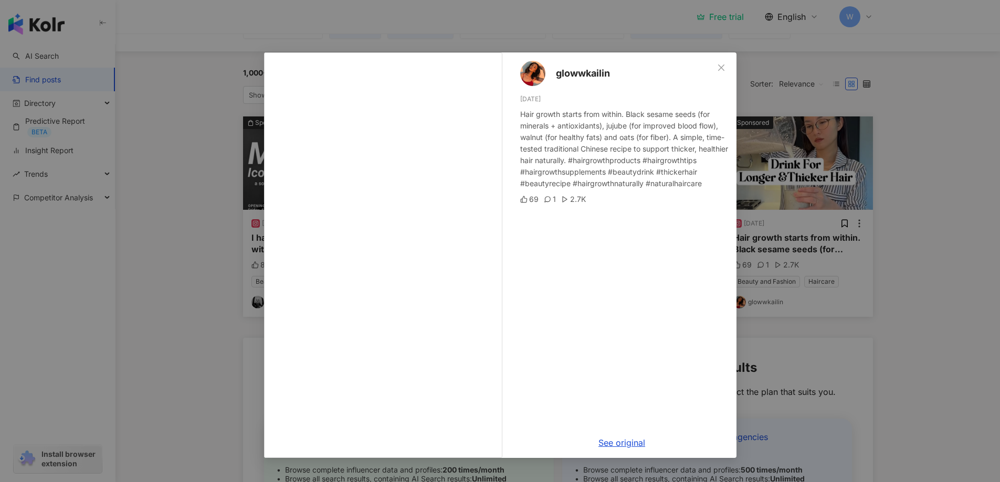
click at [359, 36] on div "glowwkailin [DATE] Hair growth starts from within. Black sesame seeds (for mine…" at bounding box center [500, 241] width 1000 height 482
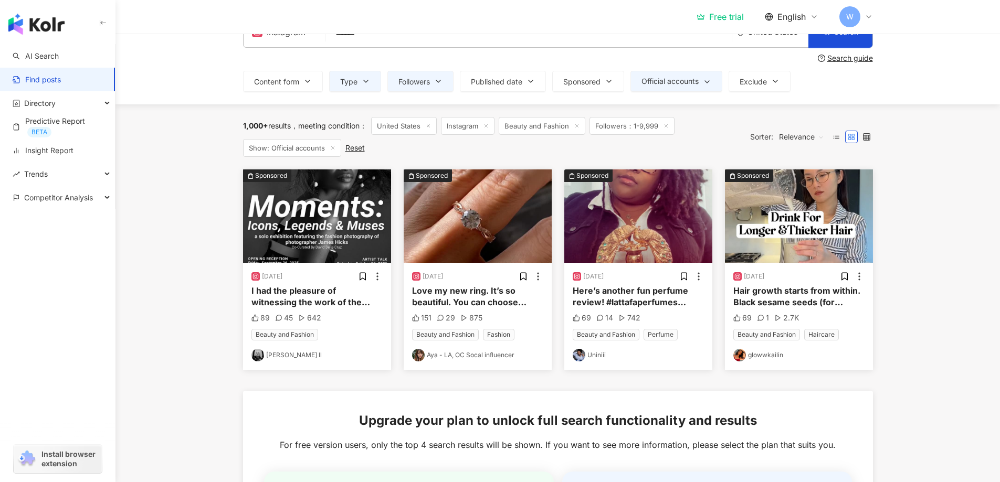
scroll to position [5, 0]
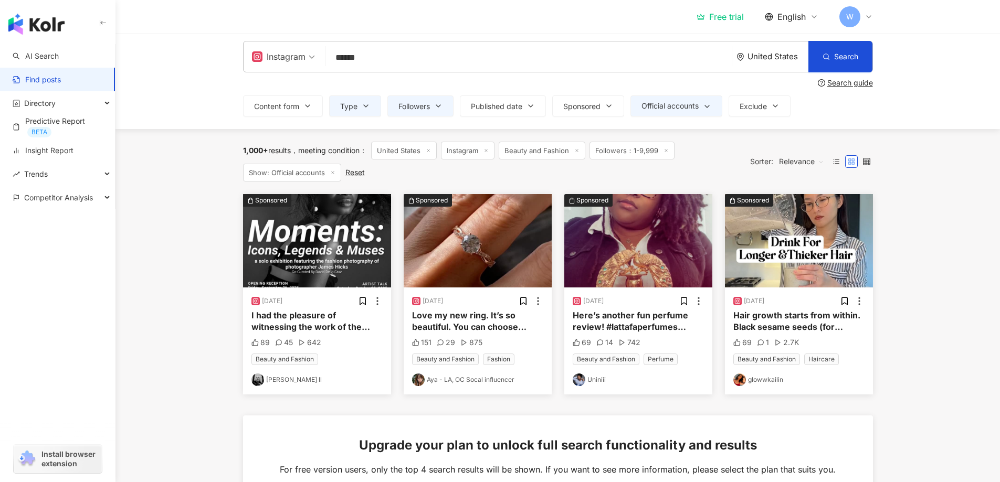
click at [850, 161] on icon at bounding box center [851, 161] width 7 height 7
click at [834, 161] on icon at bounding box center [835, 161] width 7 height 7
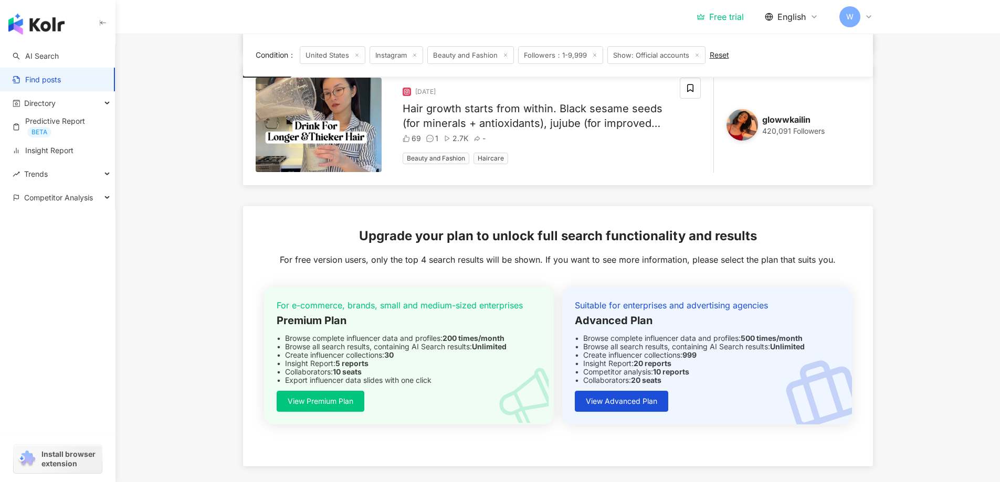
scroll to position [637, 0]
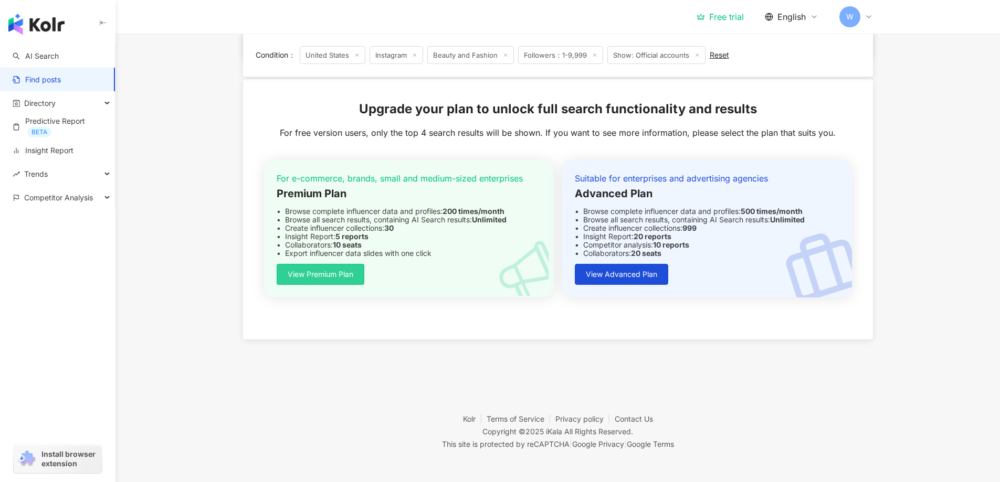
click at [325, 277] on span "View Premium Plan" at bounding box center [321, 274] width 66 height 8
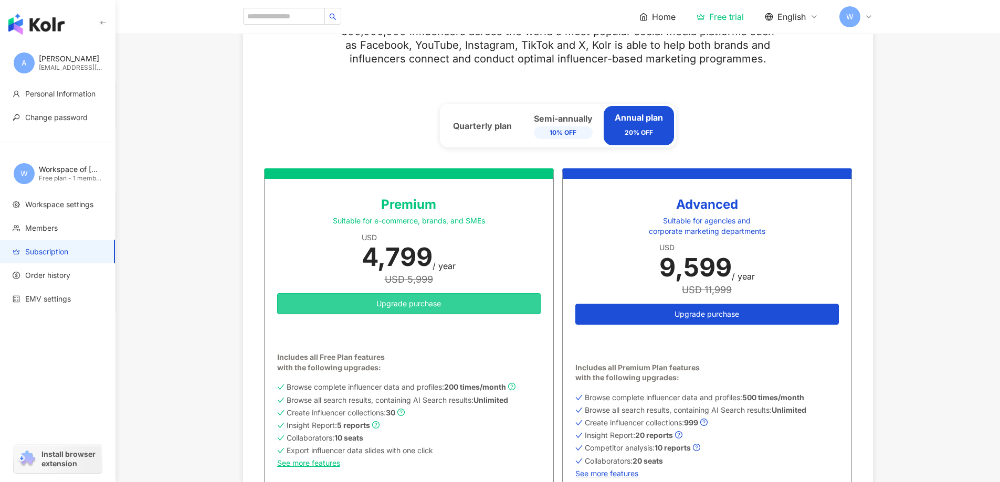
scroll to position [420, 0]
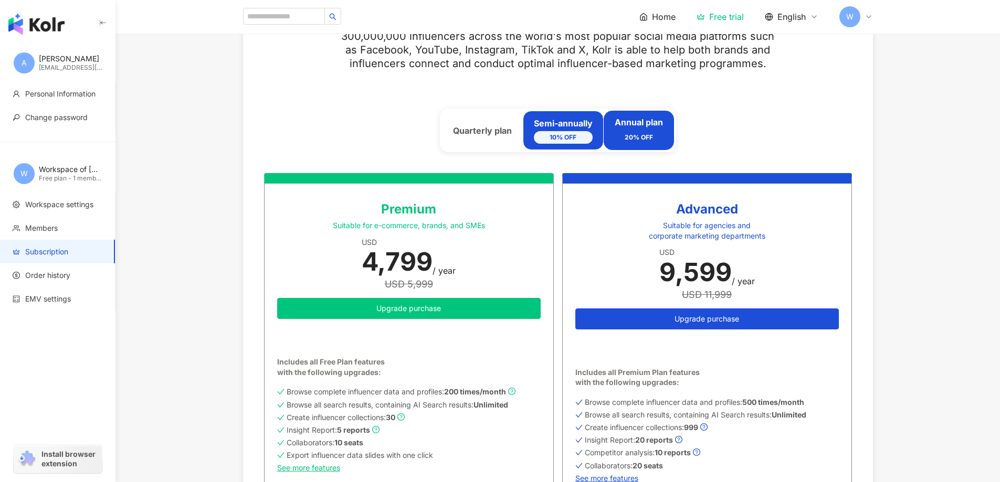
click at [557, 123] on div "Semi-annually 10% OFF" at bounding box center [563, 131] width 59 height 26
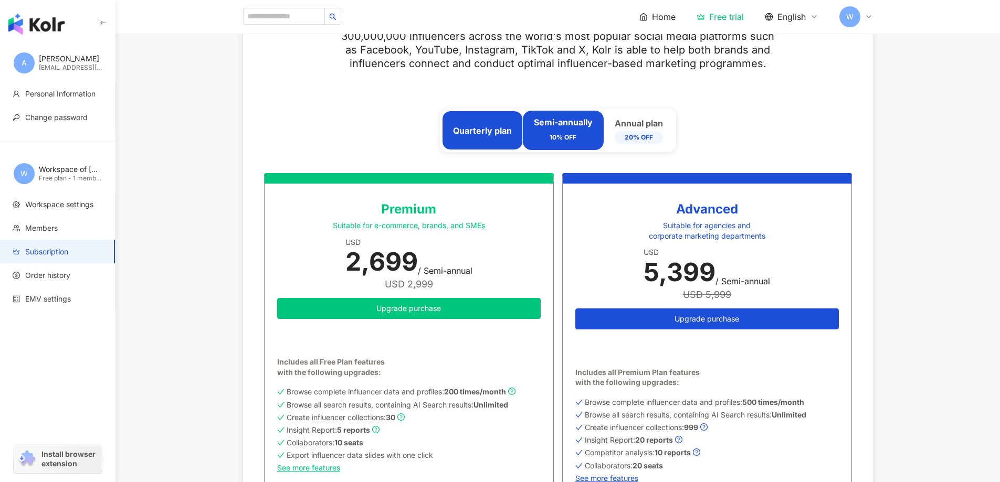
click at [482, 127] on div "Quarterly plan" at bounding box center [482, 131] width 59 height 12
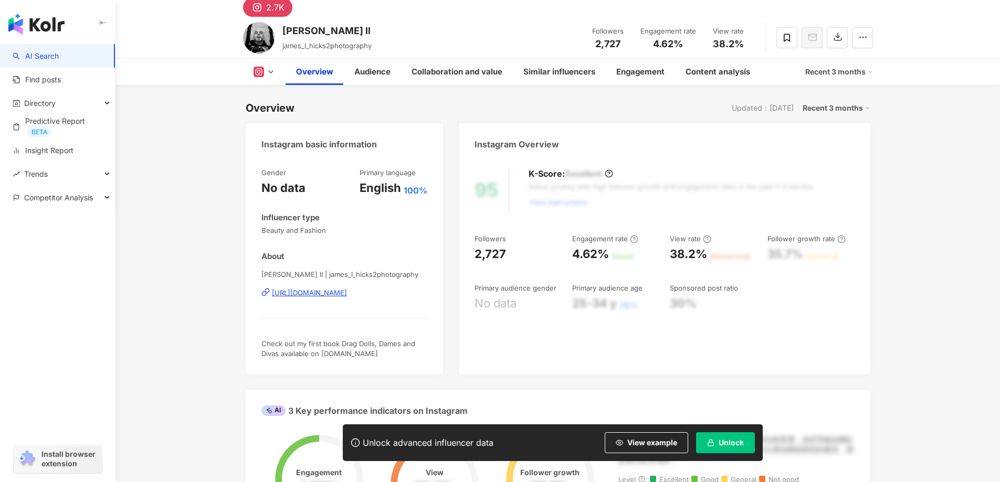
scroll to position [52, 0]
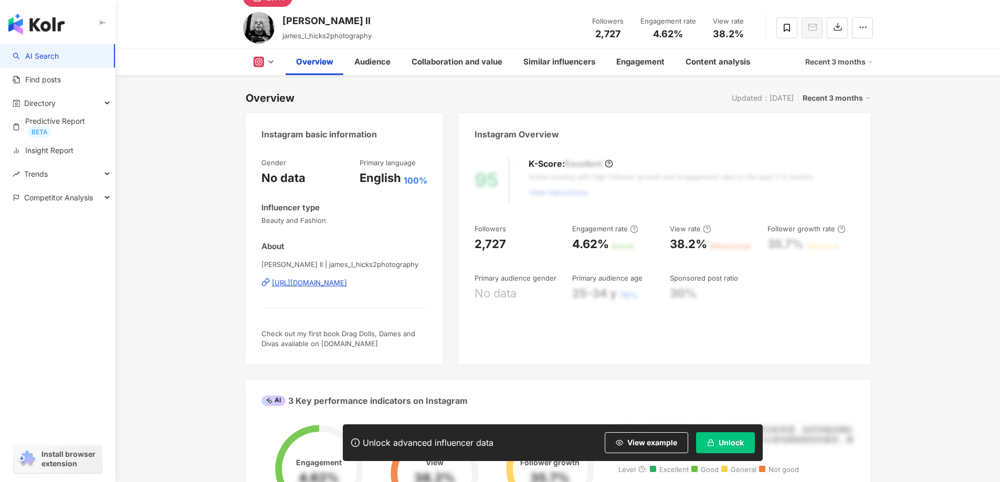
click at [345, 284] on div "https://www.instagram.com/james_l_hicks2photography/" at bounding box center [309, 282] width 75 height 9
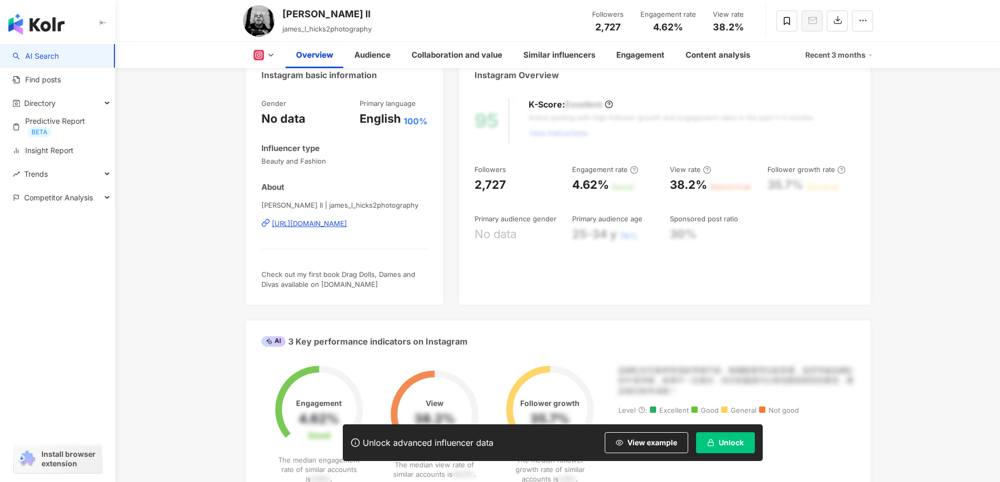
scroll to position [315, 0]
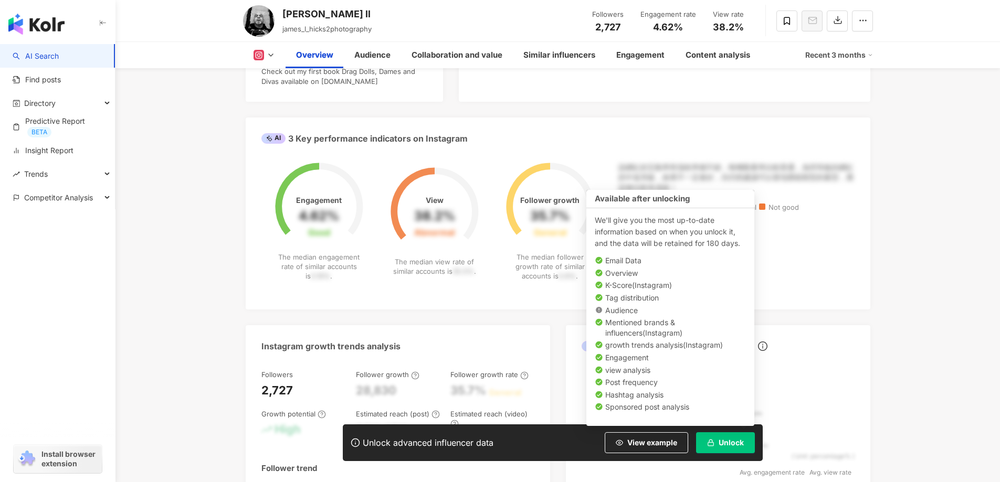
click at [739, 448] on button "Unlock" at bounding box center [725, 443] width 59 height 21
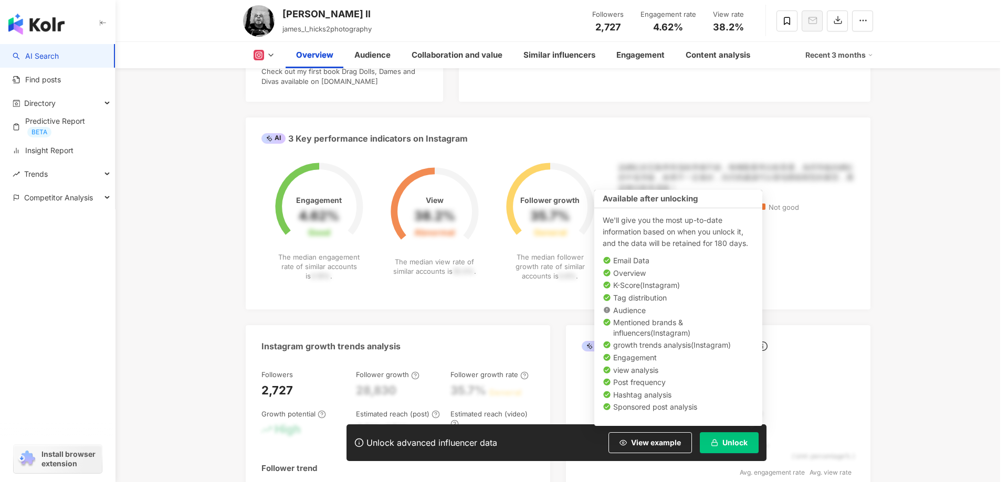
click at [739, 448] on div "Your unlocking credit has been exhausted, Please go to Add-on to unlock Continu…" at bounding box center [504, 241] width 1008 height 482
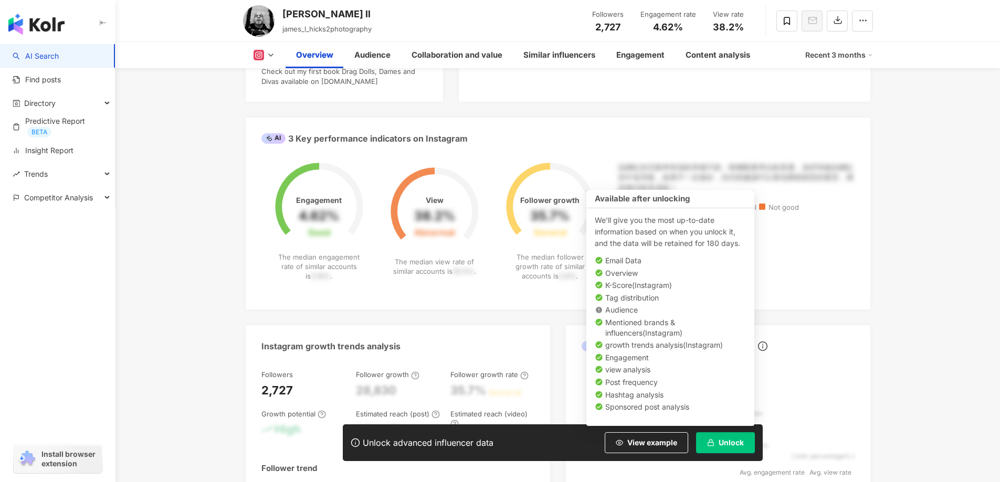
click at [739, 448] on button "Unlock" at bounding box center [725, 443] width 59 height 21
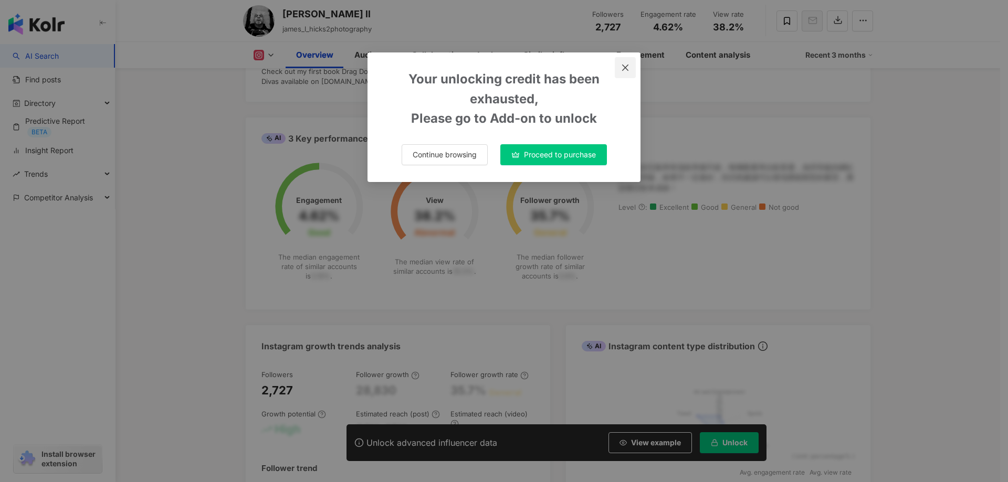
click at [625, 65] on icon "close" at bounding box center [625, 68] width 8 height 8
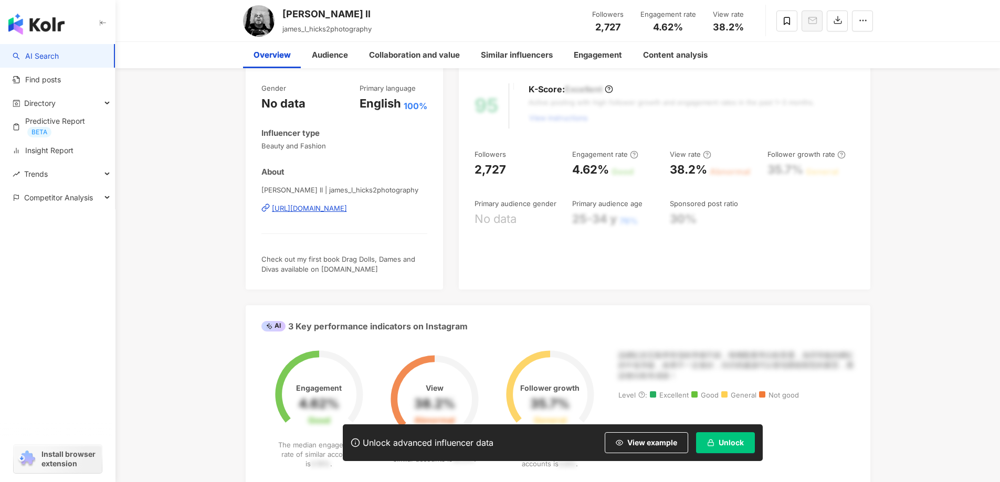
scroll to position [0, 0]
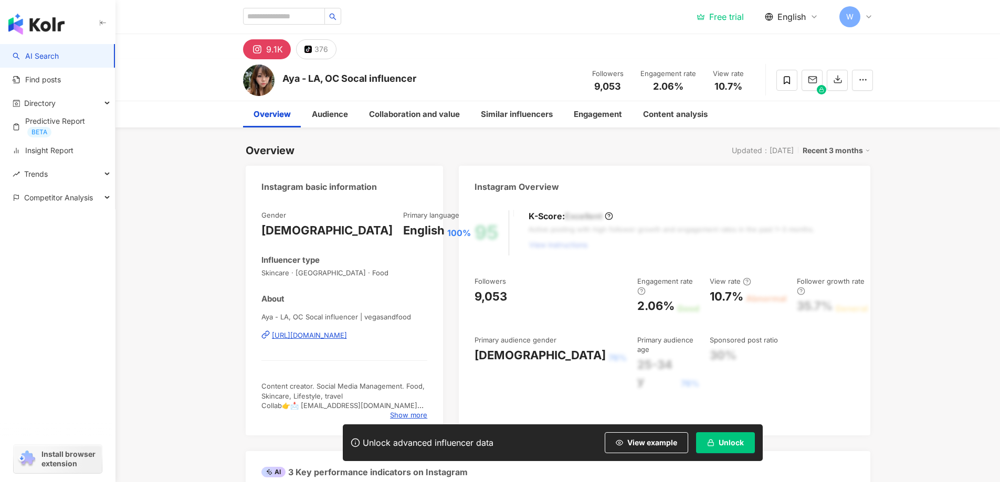
click at [347, 335] on div "https://www.instagram.com/vegasandfood/" at bounding box center [309, 335] width 75 height 9
